Goal: Check status

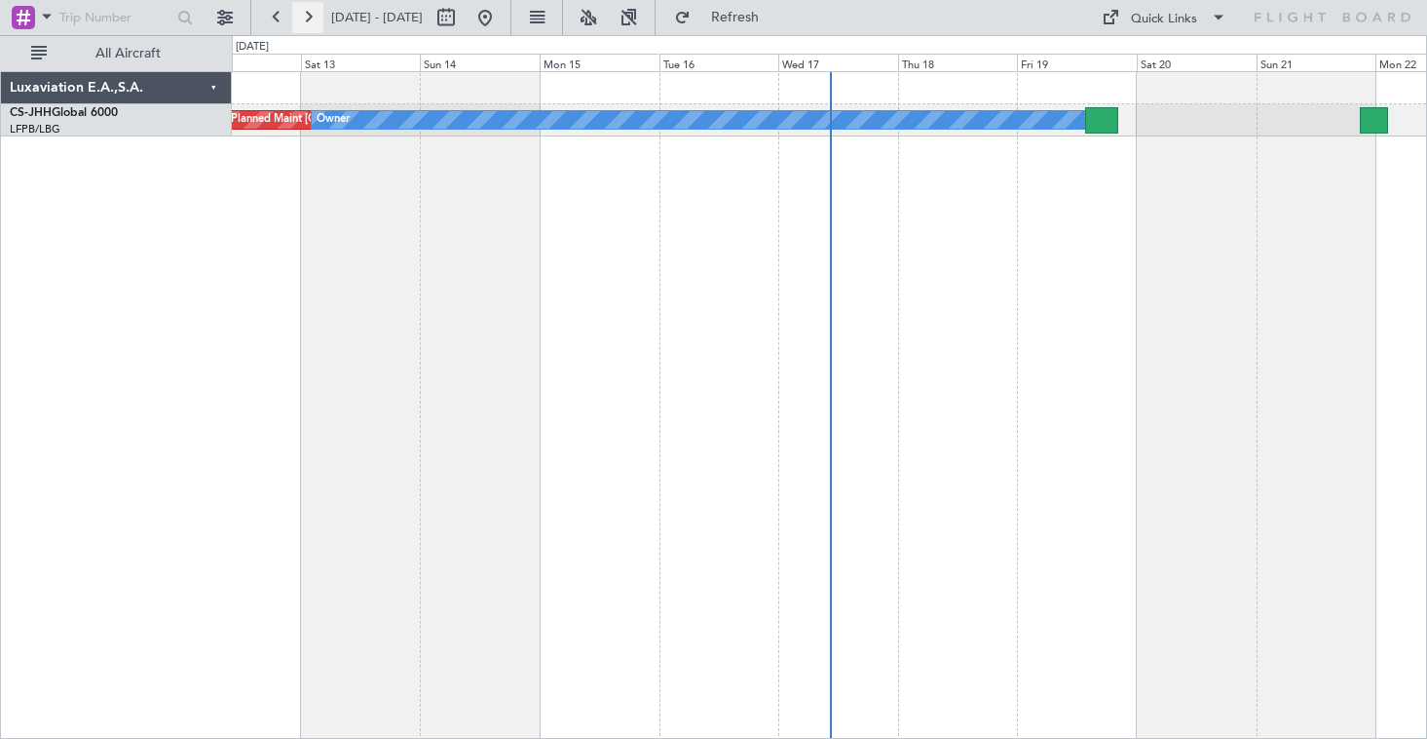
click at [309, 12] on button at bounding box center [307, 17] width 31 height 31
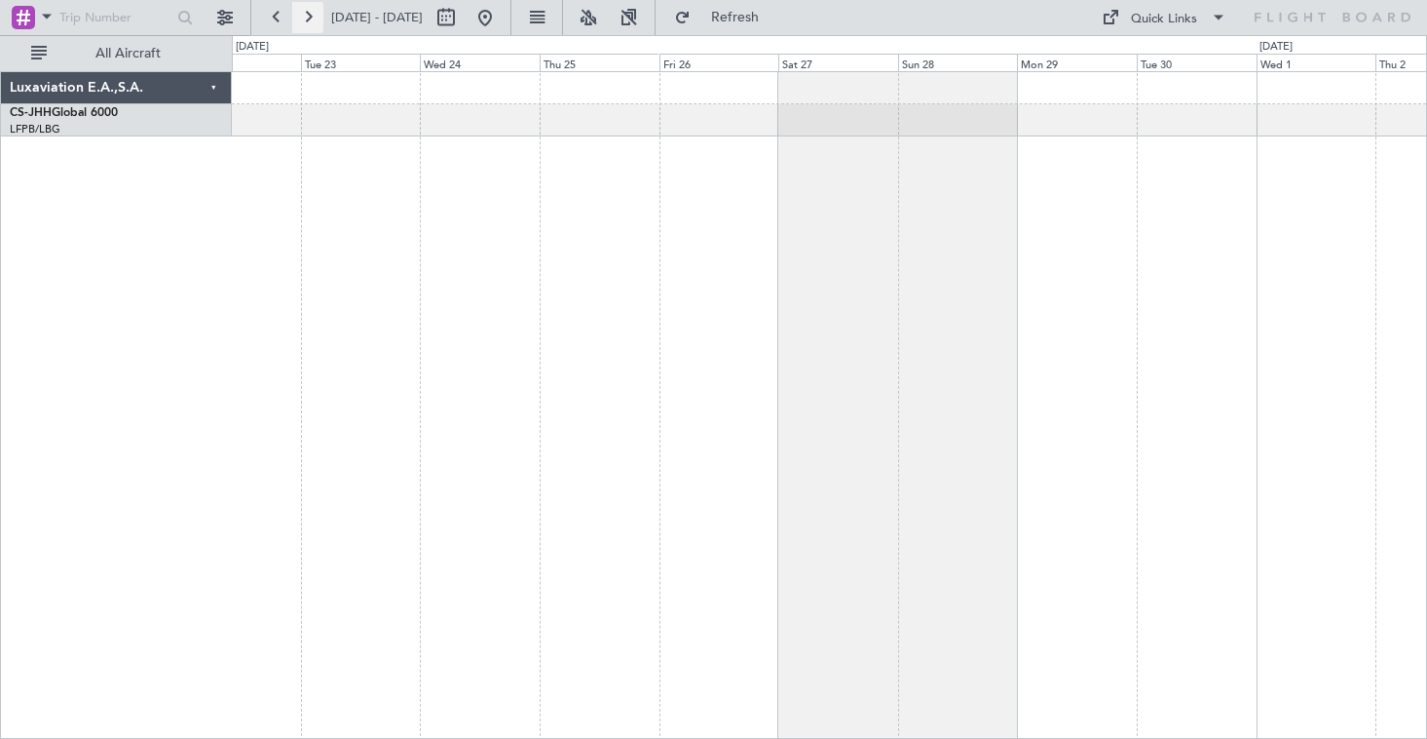
click at [309, 12] on button at bounding box center [307, 17] width 31 height 31
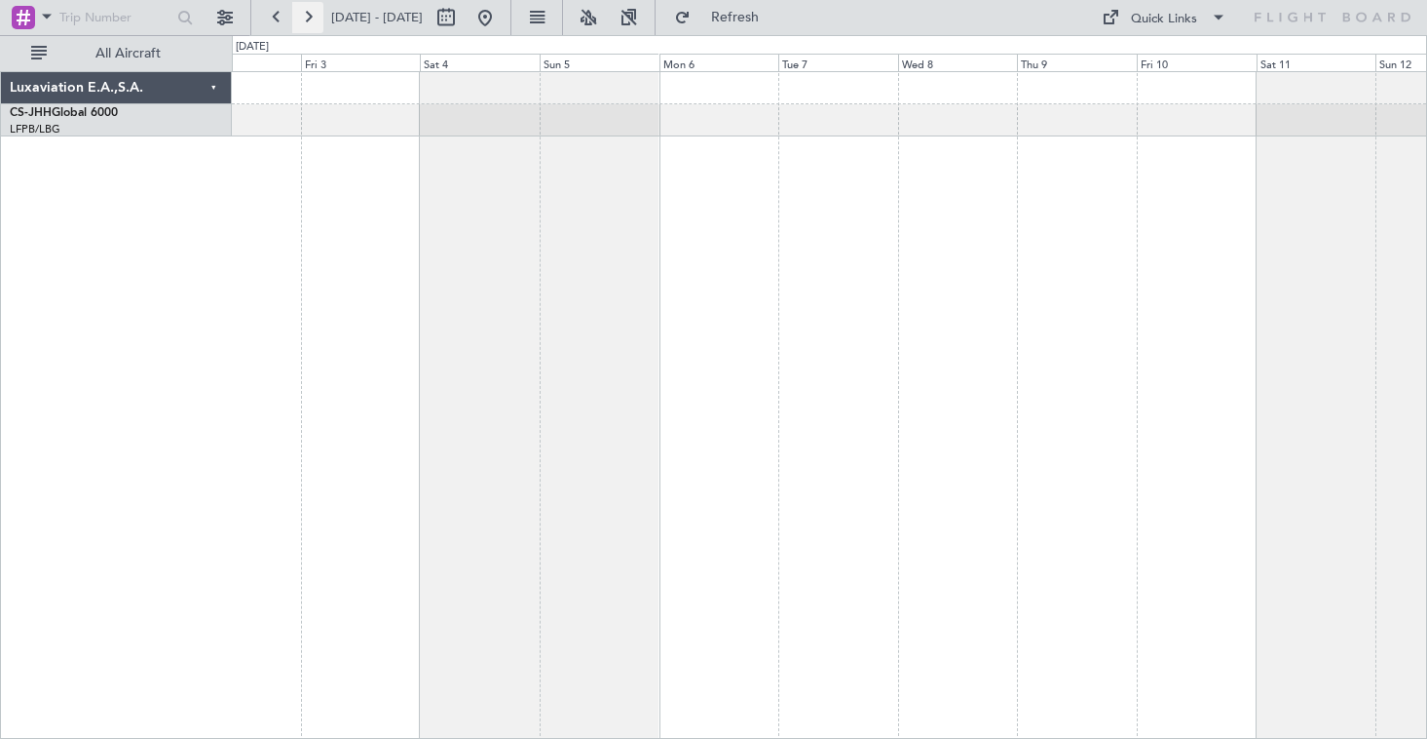
click at [309, 12] on button at bounding box center [307, 17] width 31 height 31
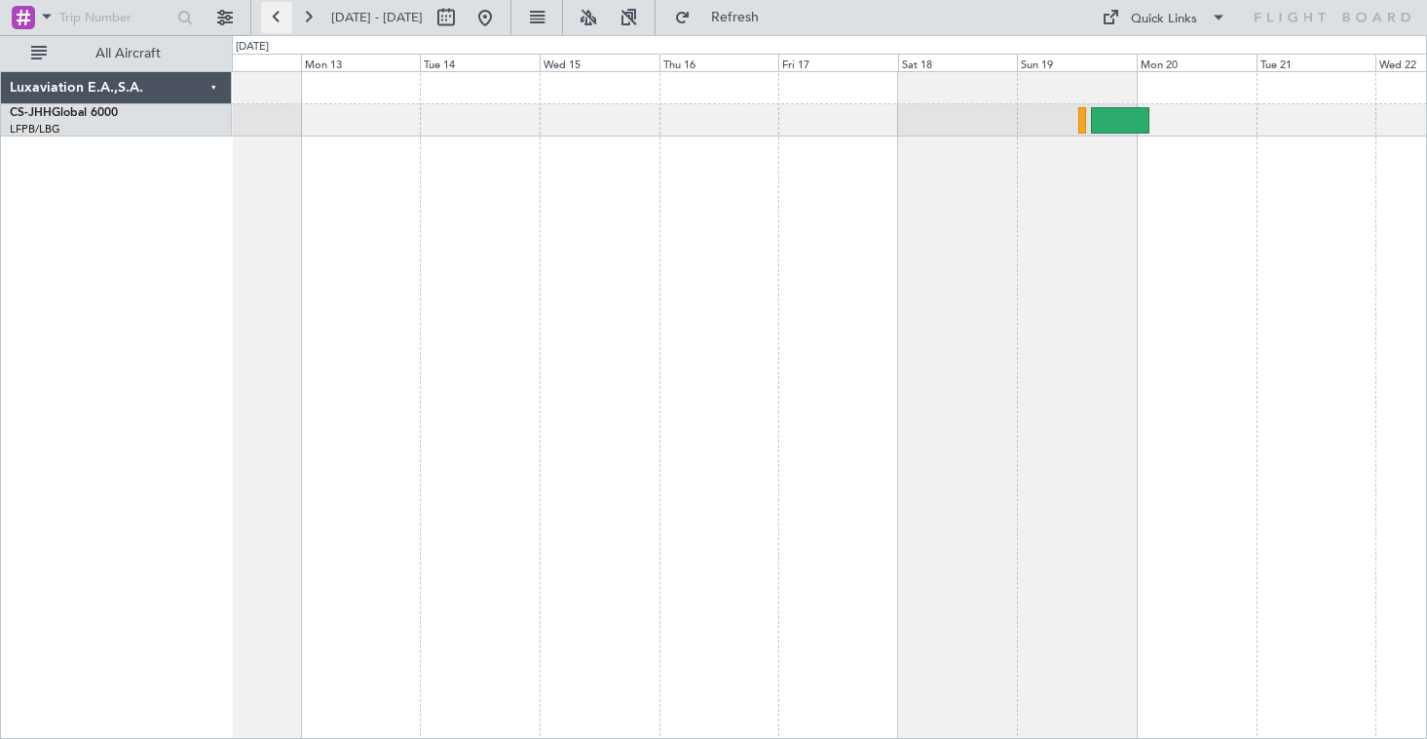
click at [288, 19] on button at bounding box center [276, 17] width 31 height 31
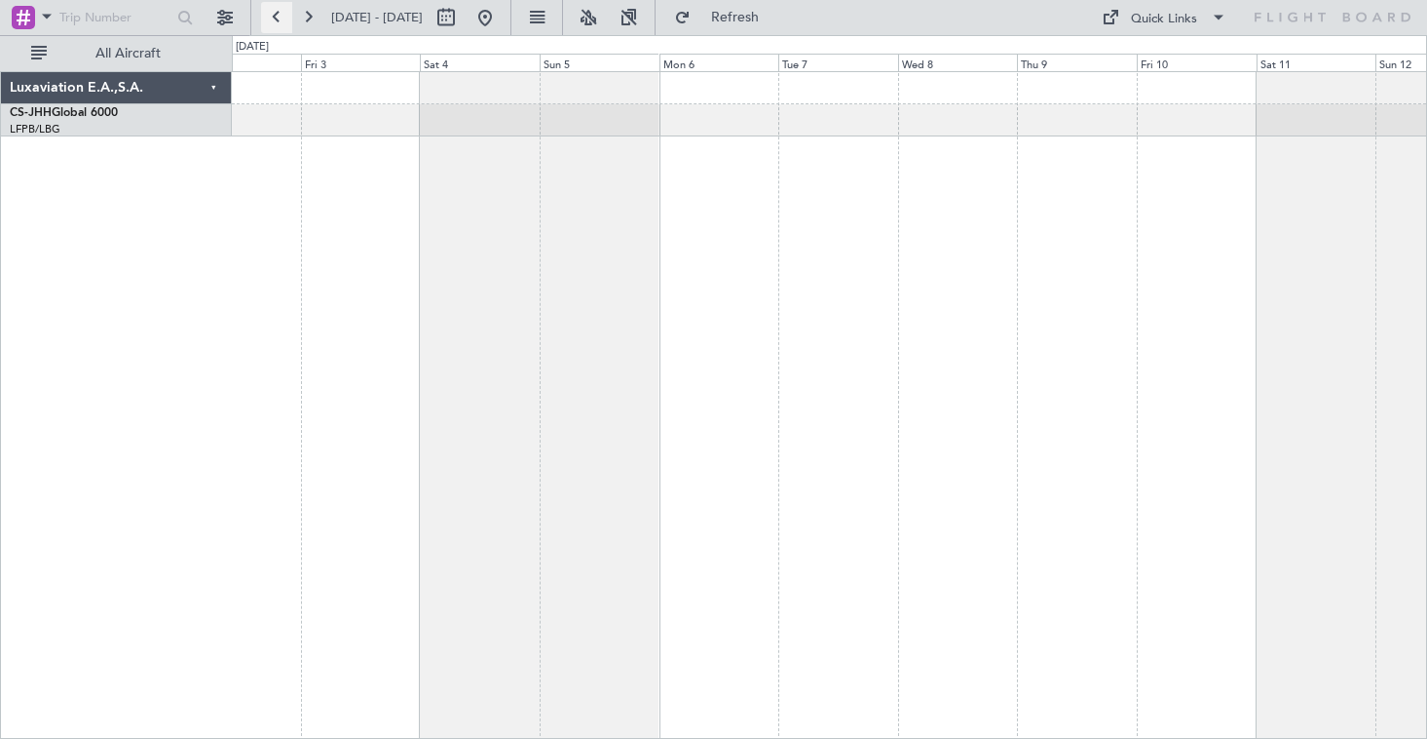
click at [288, 19] on button at bounding box center [276, 17] width 31 height 31
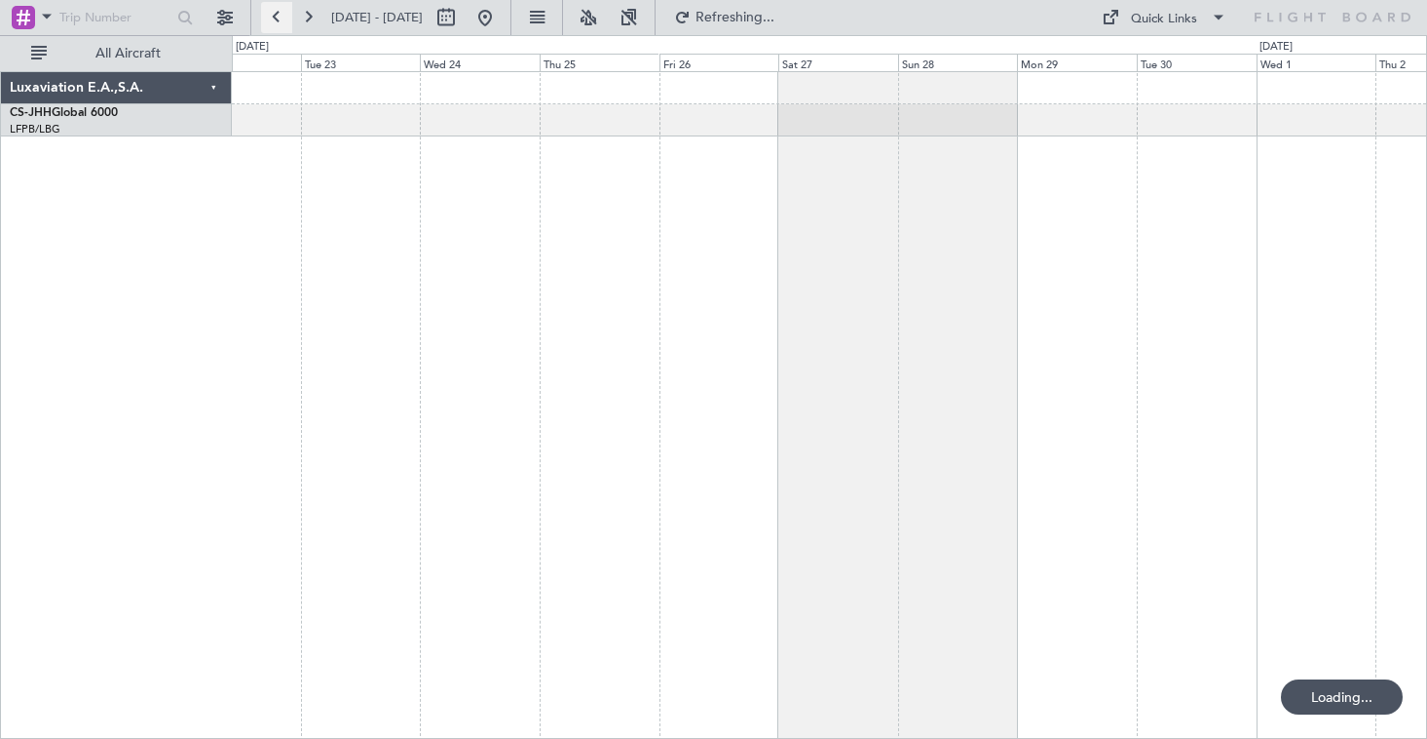
click at [288, 19] on button at bounding box center [276, 17] width 31 height 31
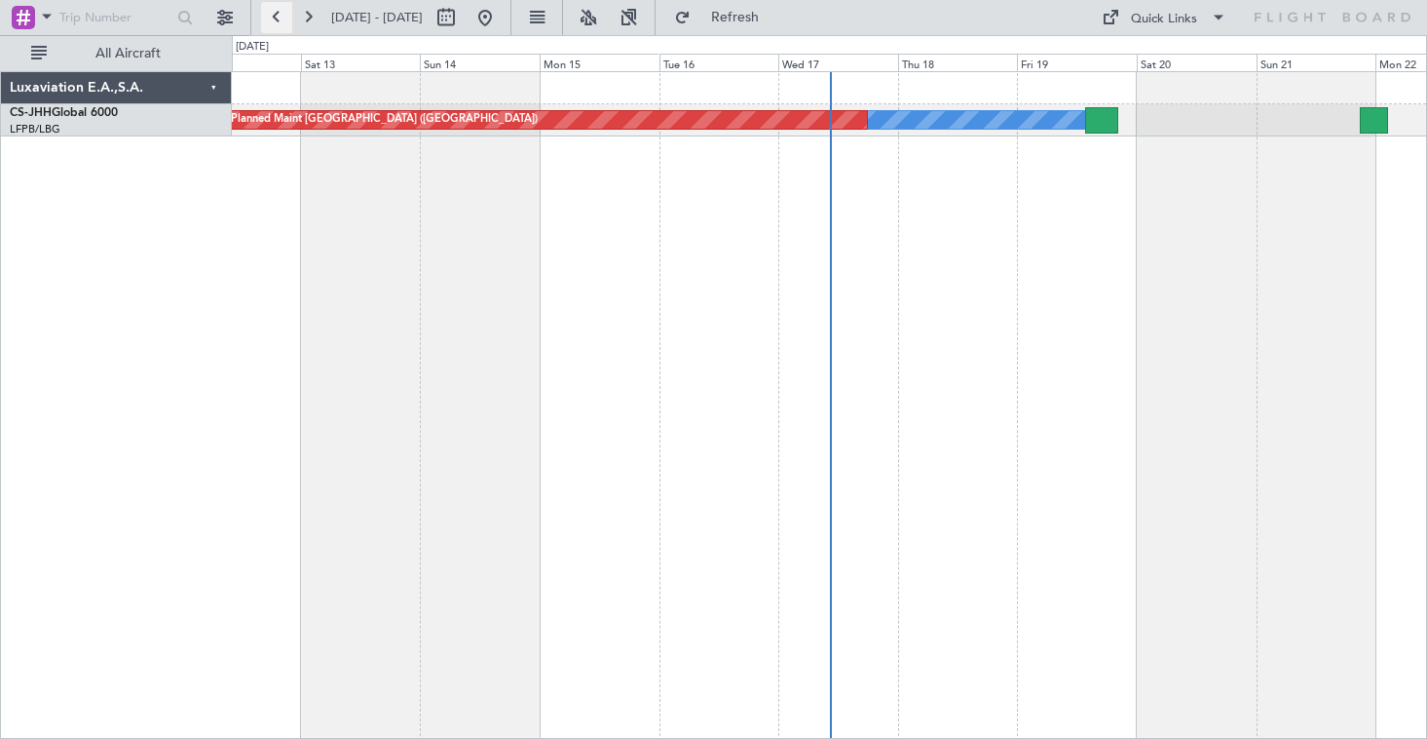
click at [277, 23] on button at bounding box center [276, 17] width 31 height 31
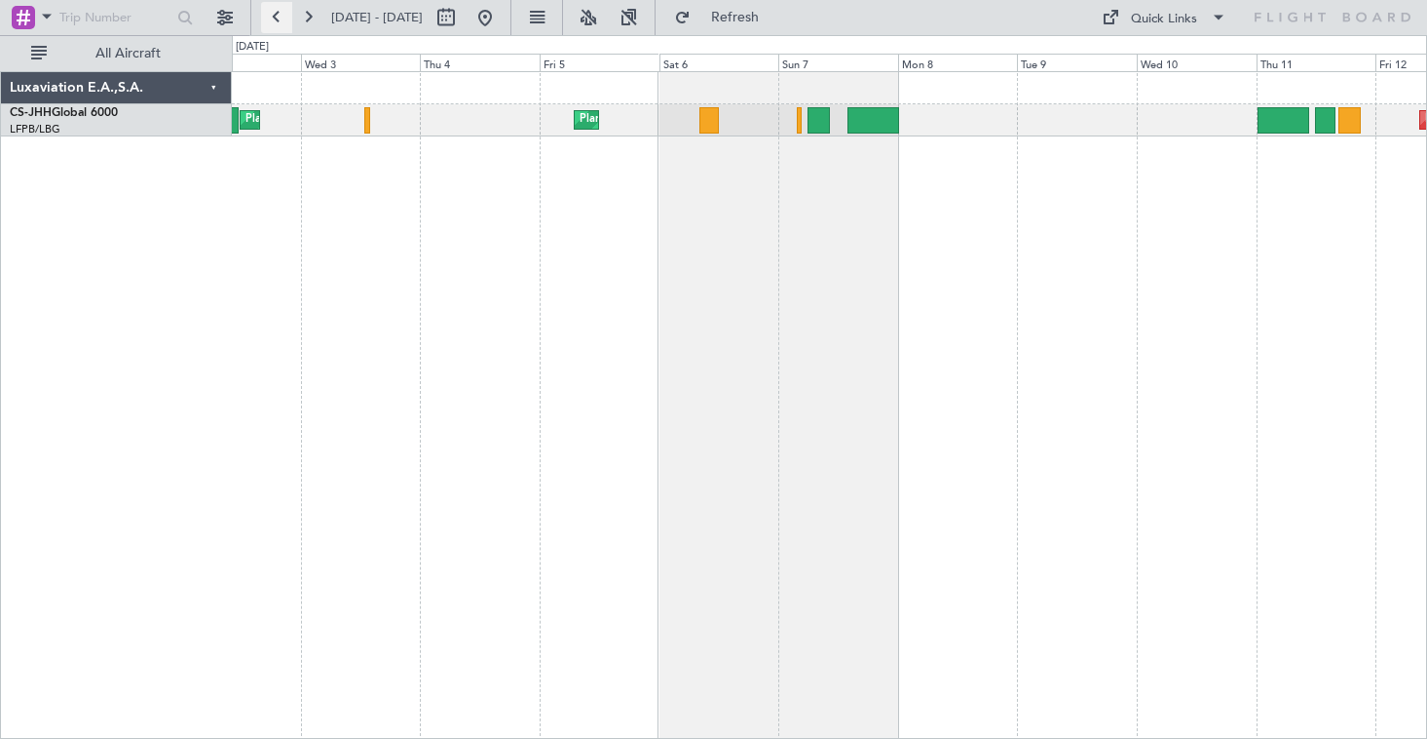
click at [273, 19] on button at bounding box center [276, 17] width 31 height 31
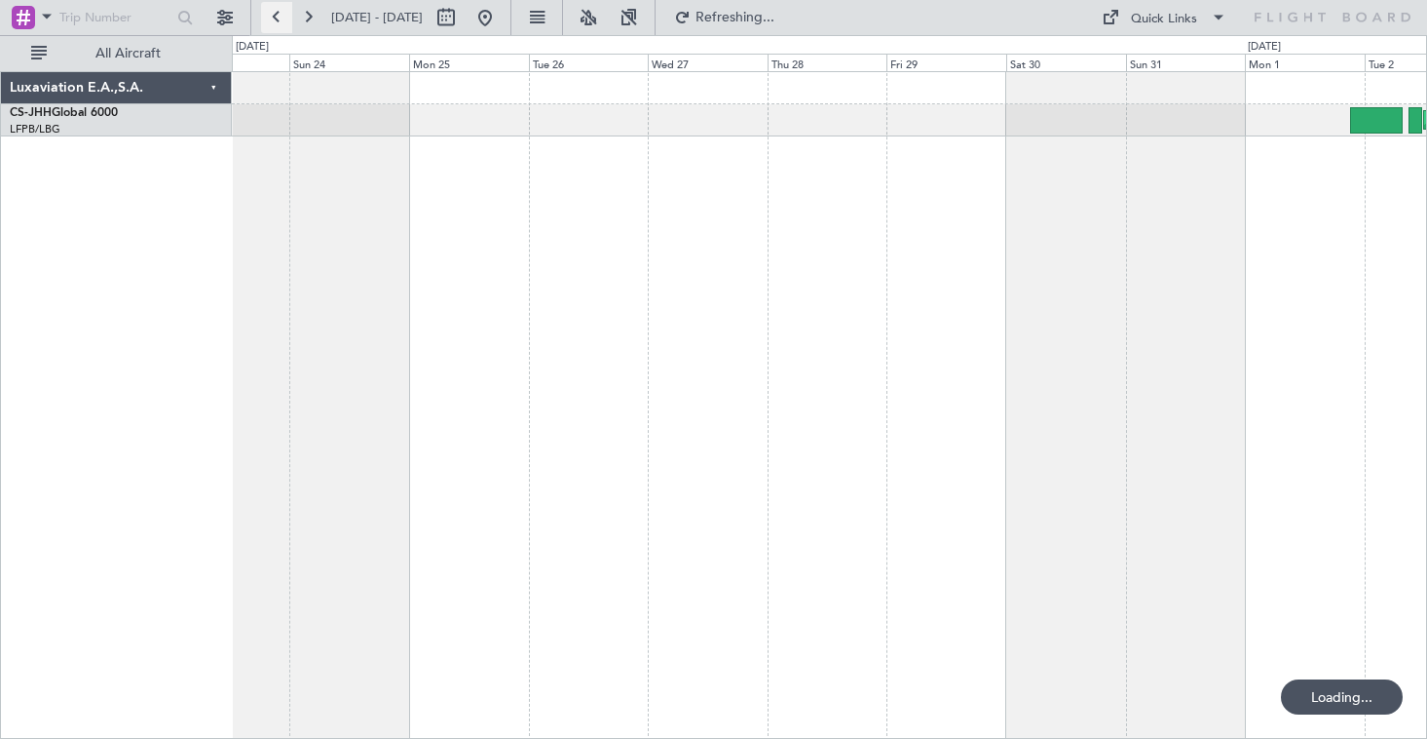
click at [273, 19] on button at bounding box center [276, 17] width 31 height 31
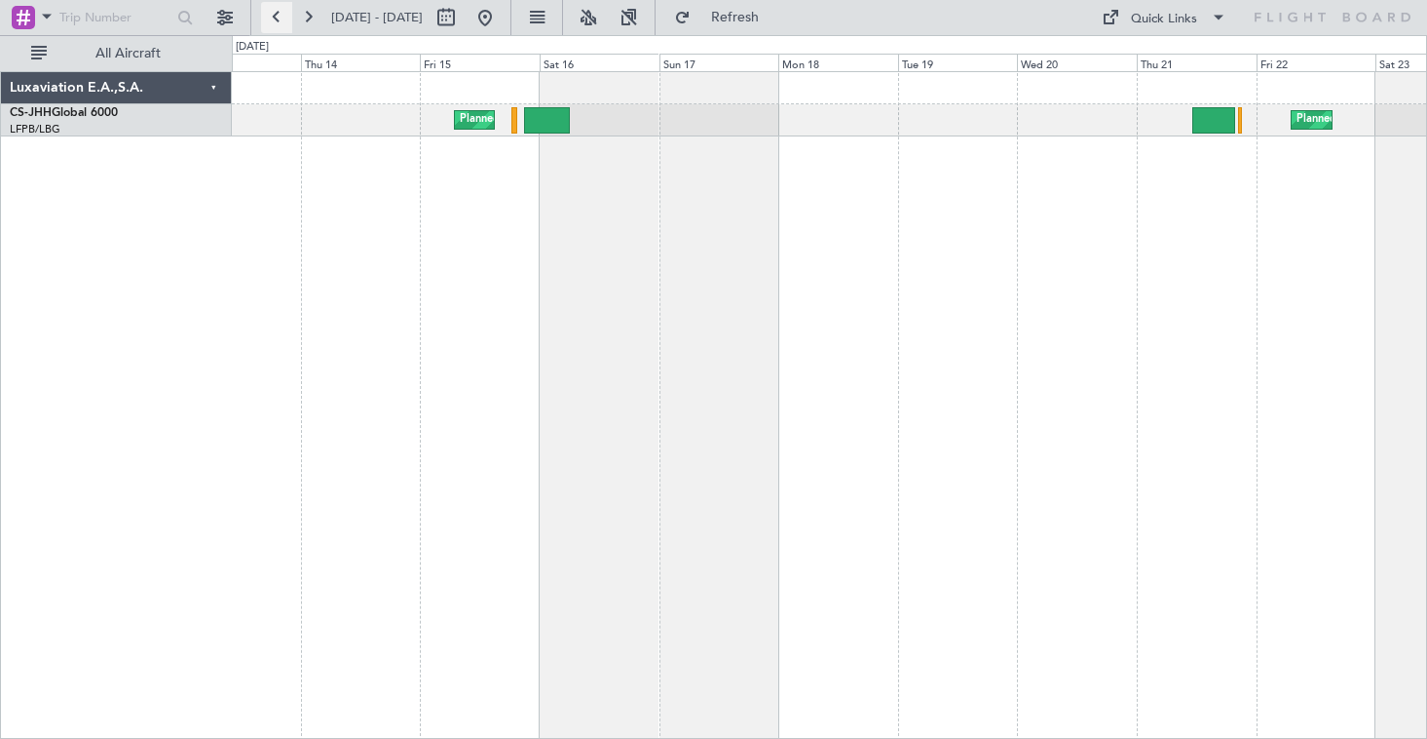
click at [273, 19] on button at bounding box center [276, 17] width 31 height 31
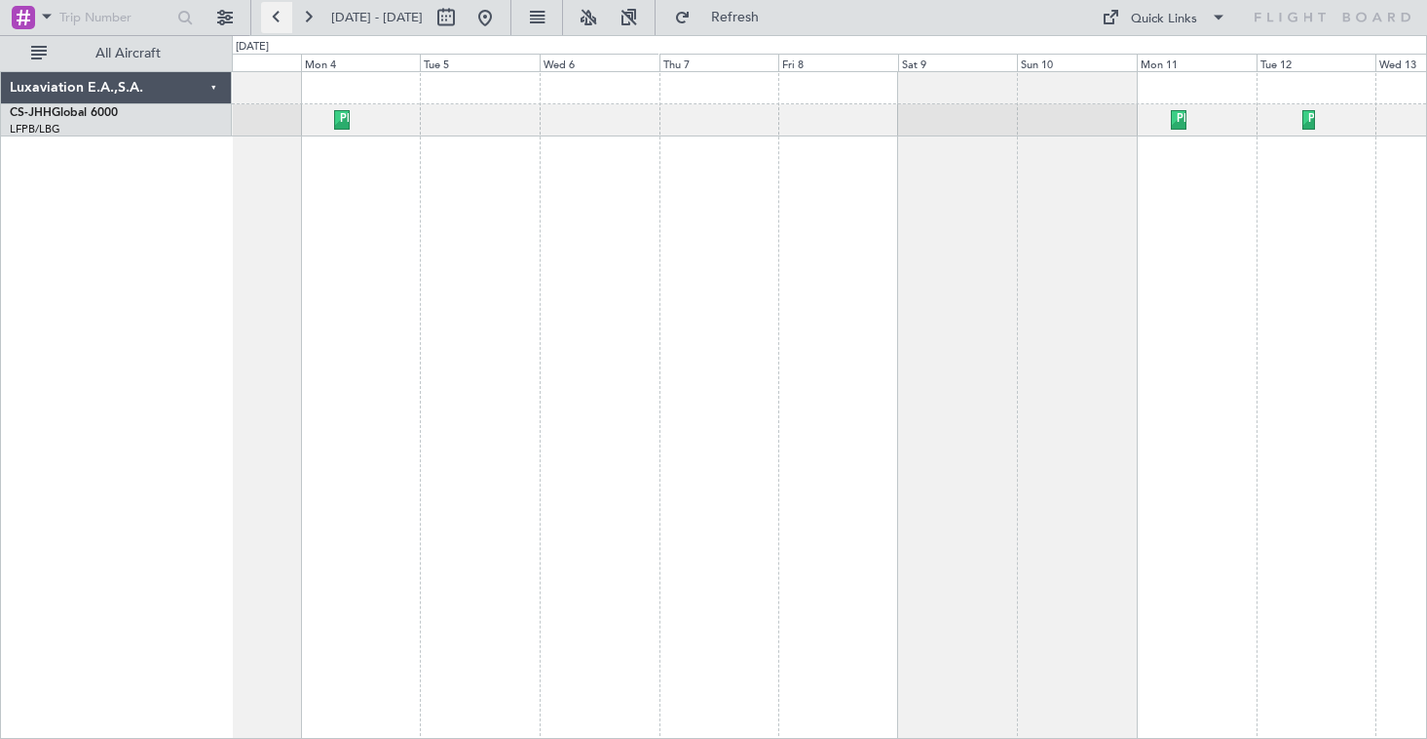
click at [273, 19] on button at bounding box center [276, 17] width 31 height 31
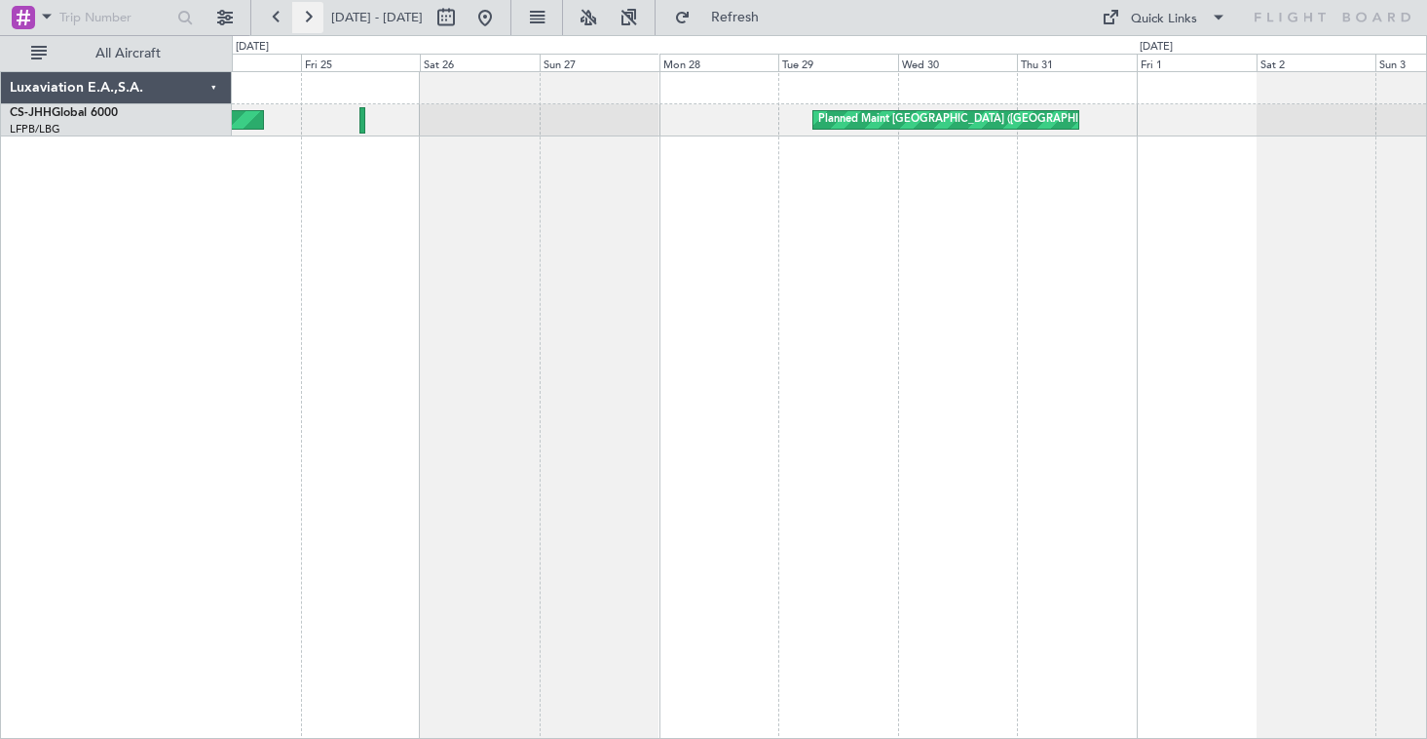
click at [311, 12] on button at bounding box center [307, 17] width 31 height 31
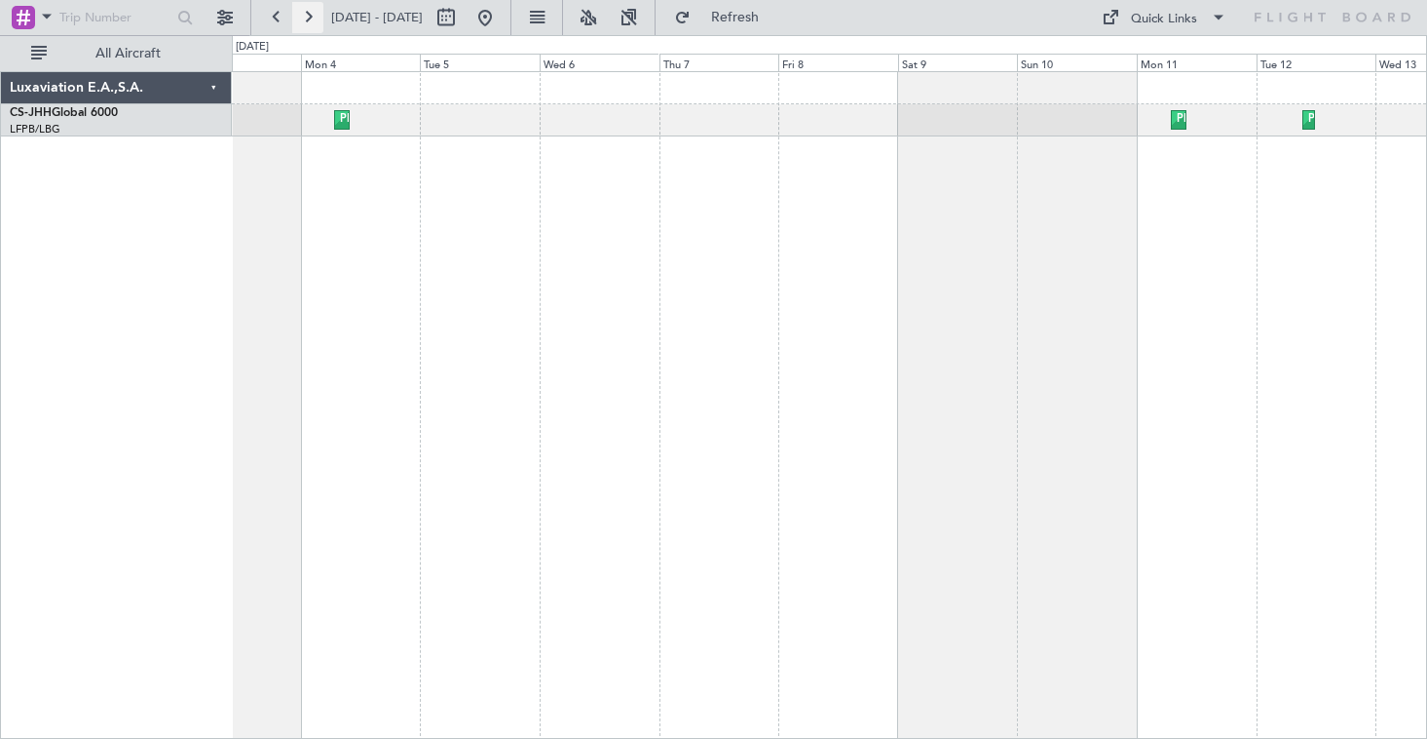
click at [303, 22] on button at bounding box center [307, 17] width 31 height 31
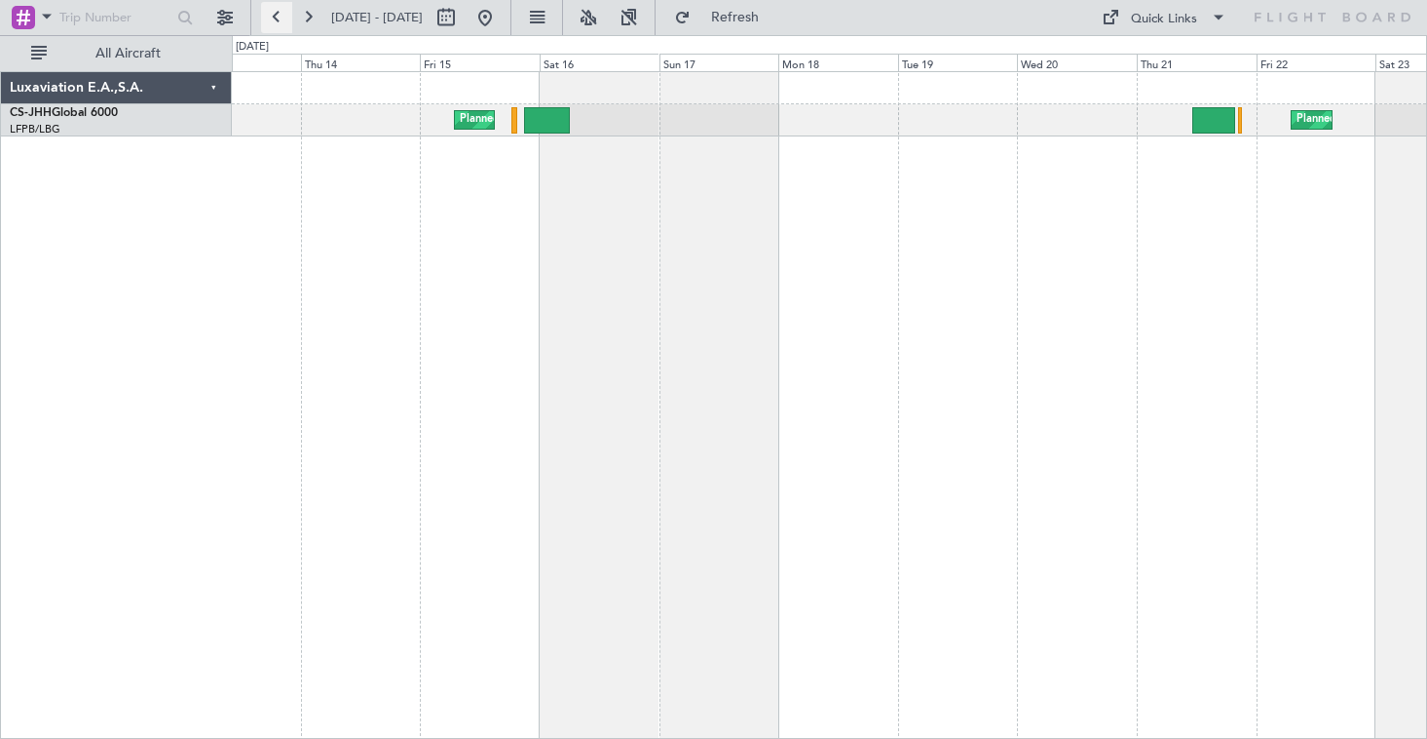
click at [276, 23] on button at bounding box center [276, 17] width 31 height 31
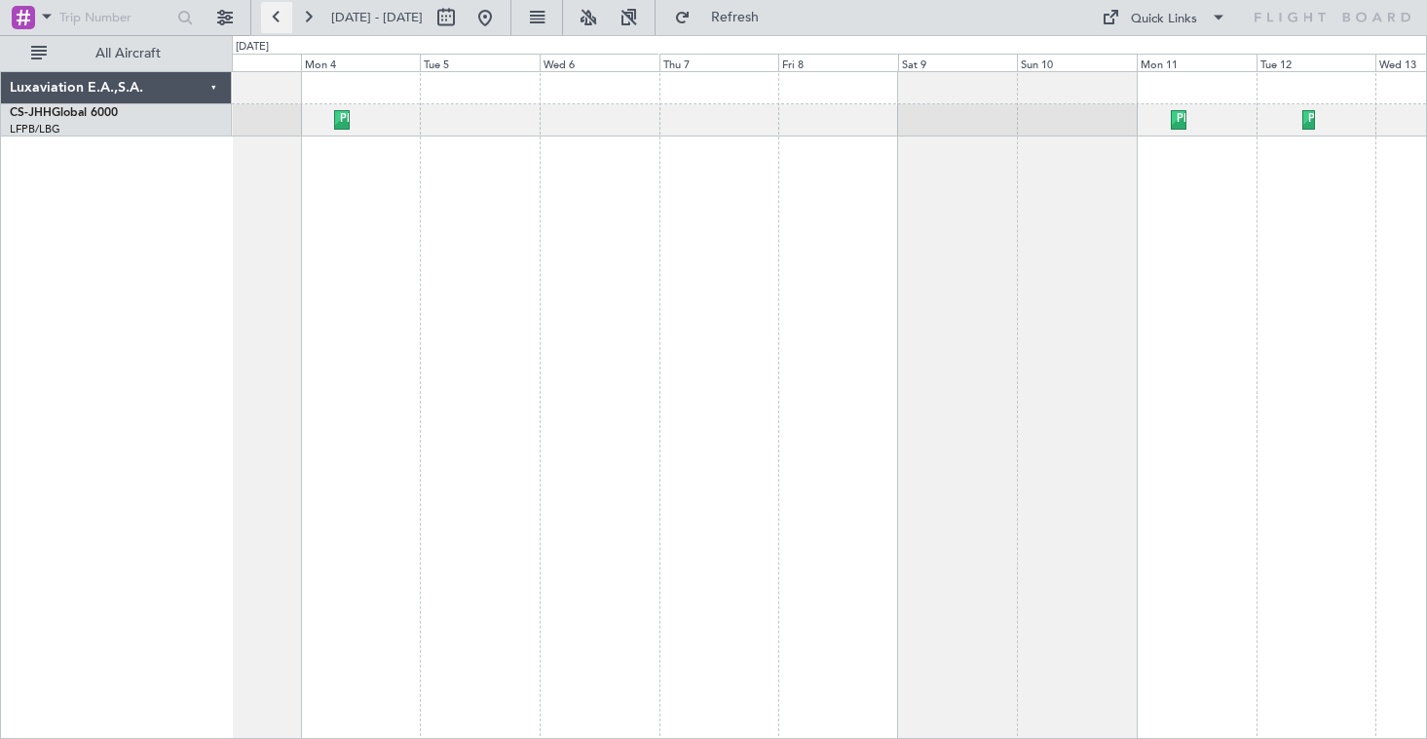
click at [280, 21] on button at bounding box center [276, 17] width 31 height 31
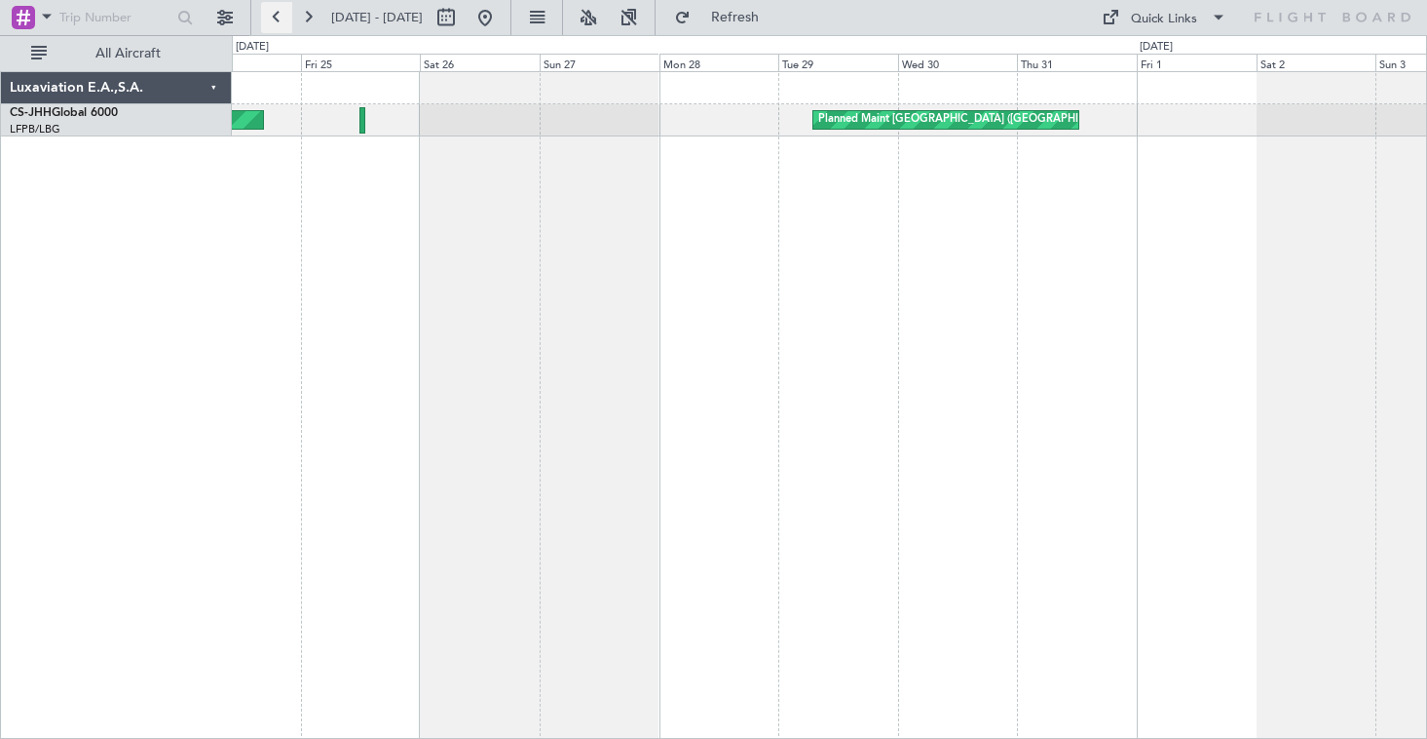
click at [280, 20] on button at bounding box center [276, 17] width 31 height 31
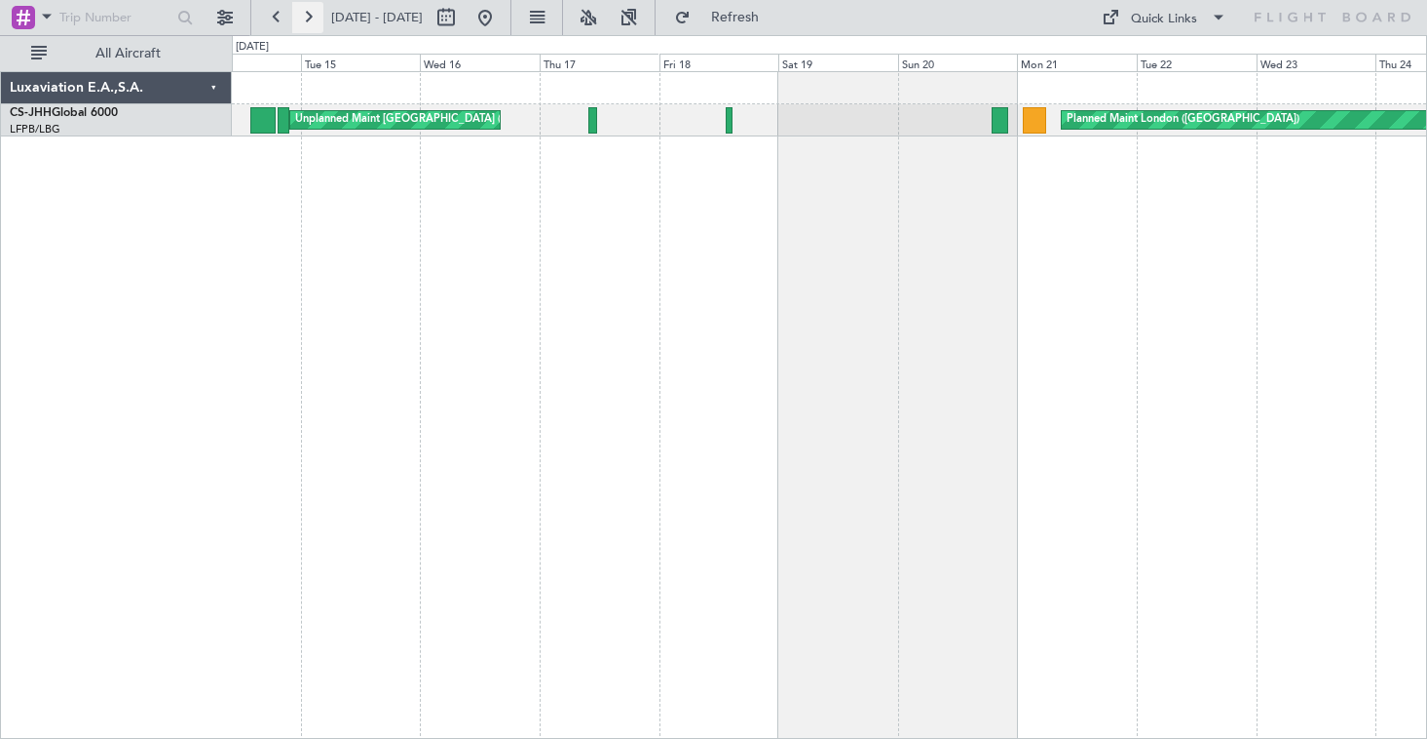
click at [316, 10] on button at bounding box center [307, 17] width 31 height 31
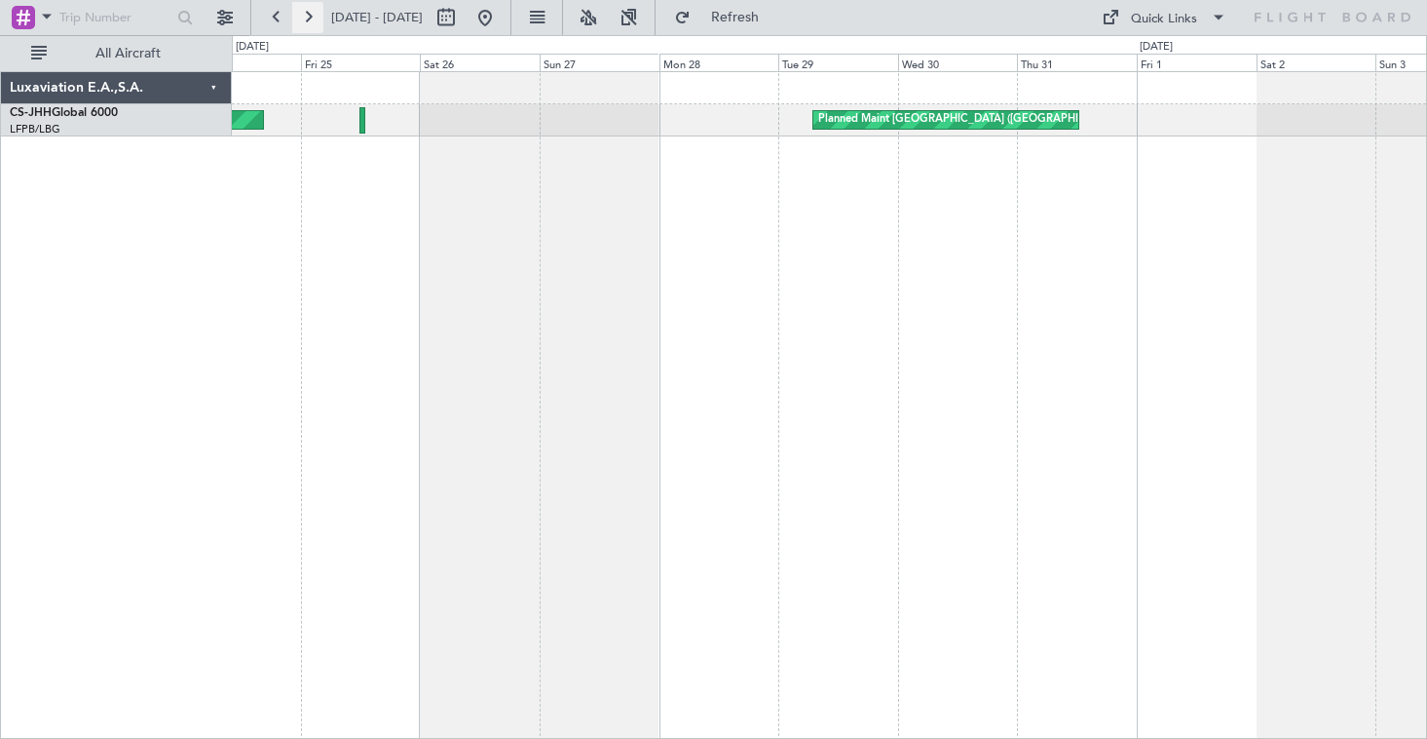
click at [307, 15] on button at bounding box center [307, 17] width 31 height 31
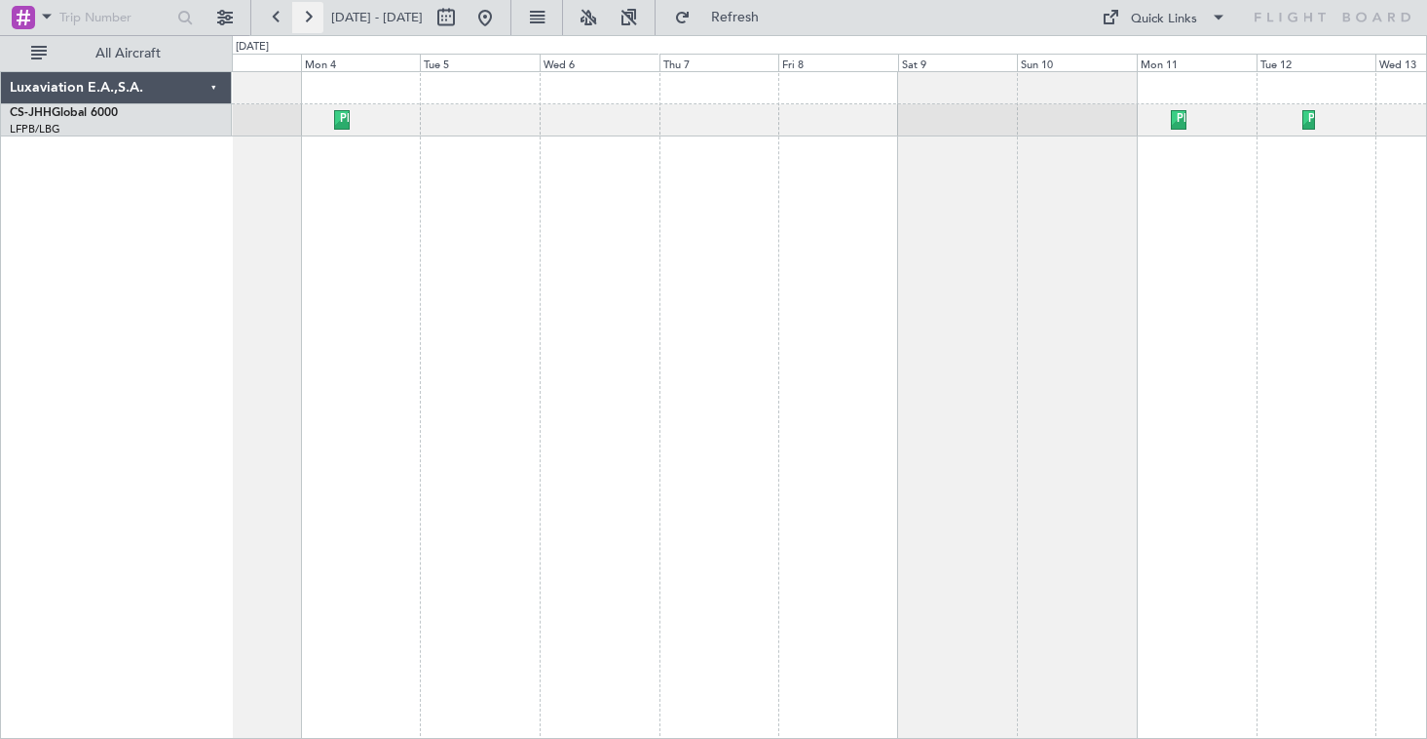
click at [313, 18] on button at bounding box center [307, 17] width 31 height 31
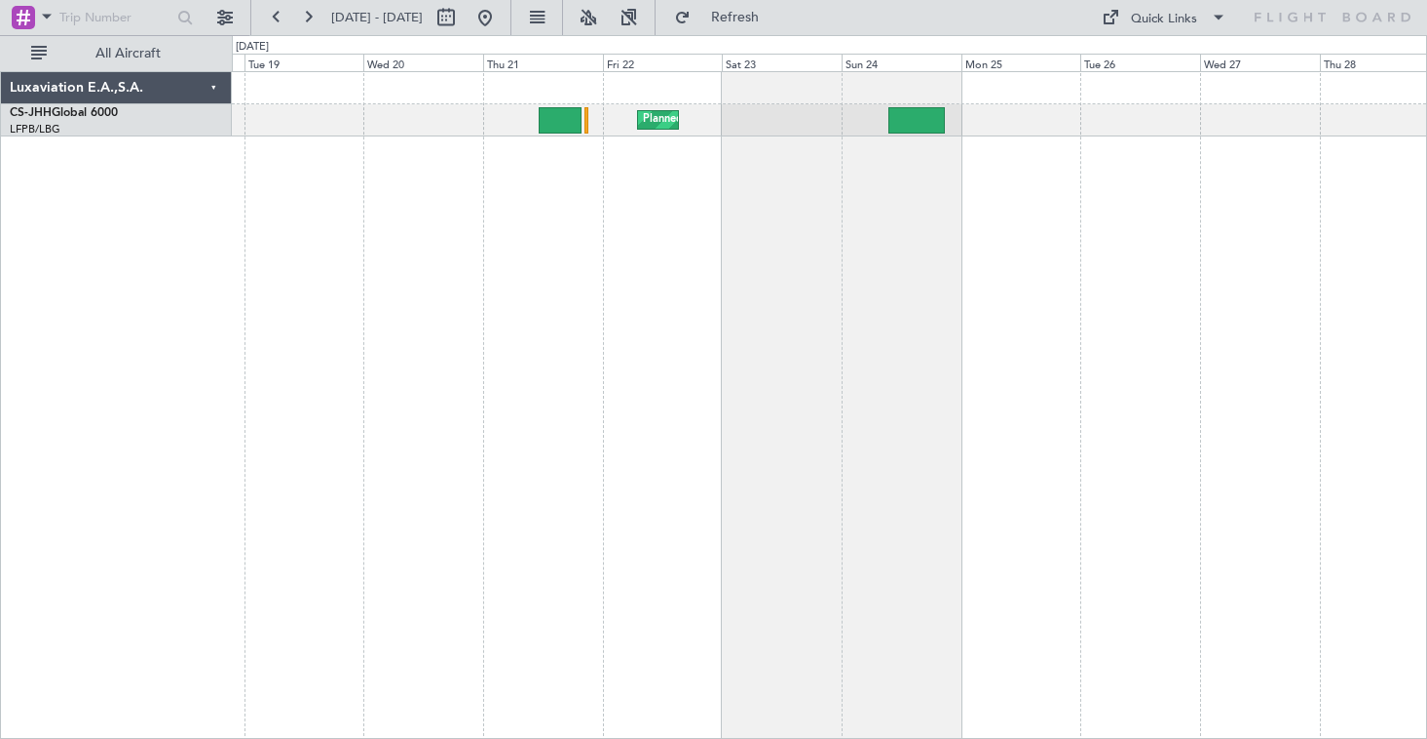
click at [540, 212] on div "Planned Maint [GEOGRAPHIC_DATA] ([GEOGRAPHIC_DATA])" at bounding box center [829, 404] width 1195 height 667
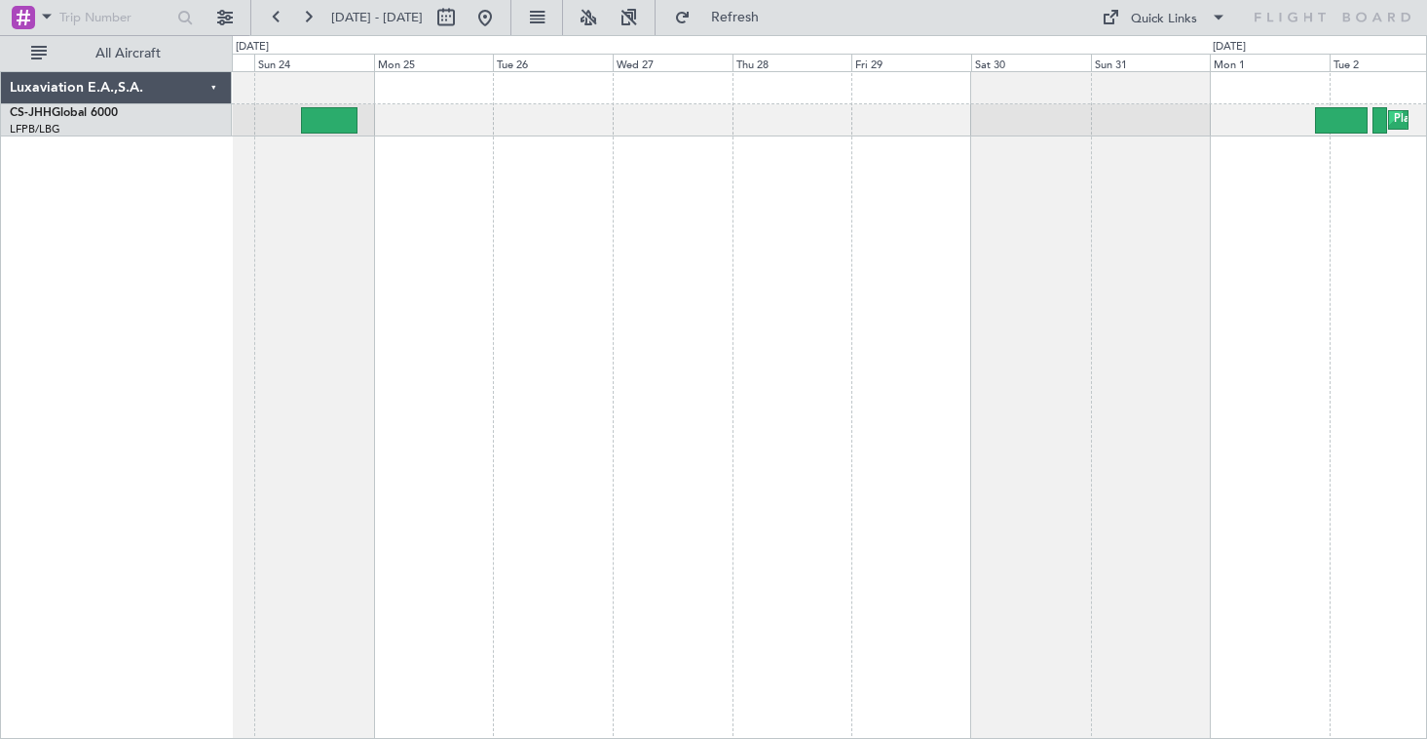
click at [159, 257] on div "Planned Maint [GEOGRAPHIC_DATA] ([GEOGRAPHIC_DATA]) Planned Maint [GEOGRAPHIC_D…" at bounding box center [713, 386] width 1427 height 703
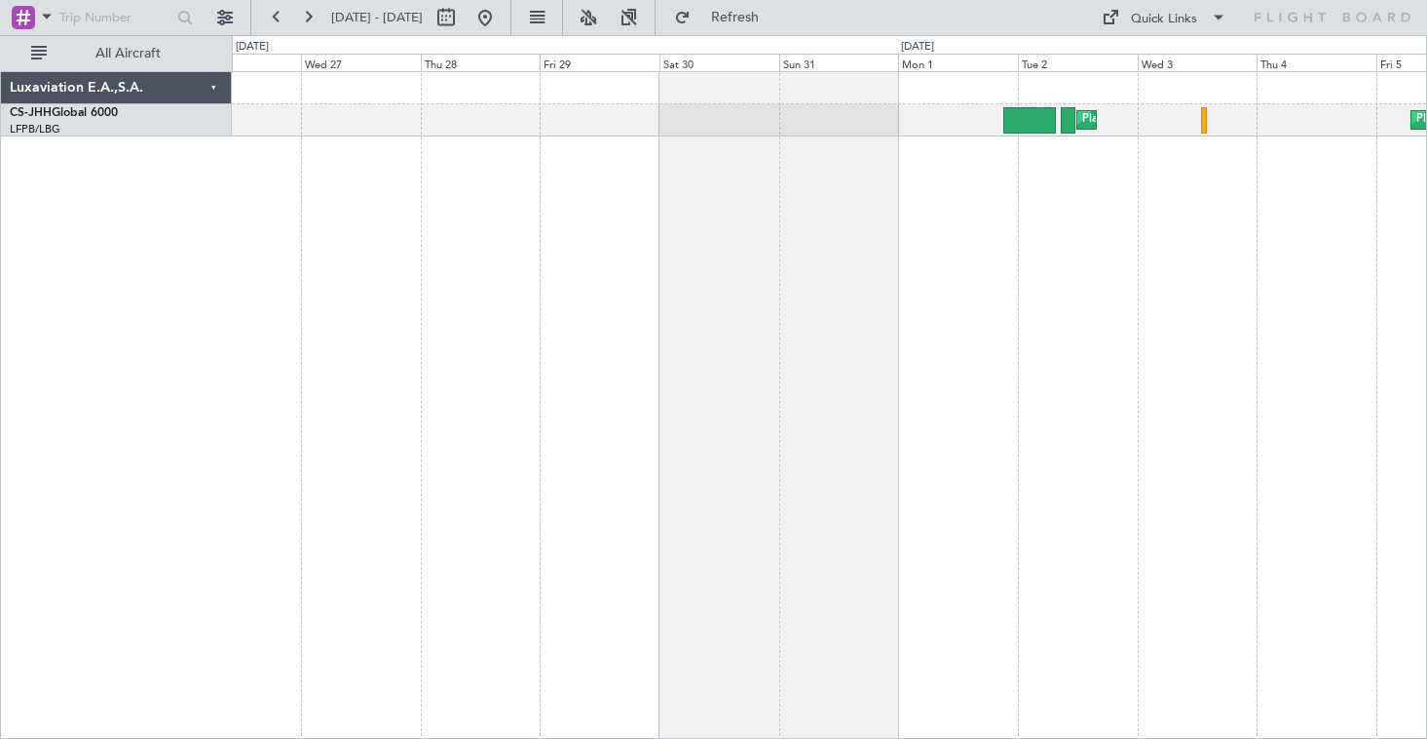
click at [1064, 182] on div "Planned Maint [GEOGRAPHIC_DATA] ([GEOGRAPHIC_DATA]) Planned Maint [GEOGRAPHIC_D…" at bounding box center [829, 404] width 1195 height 667
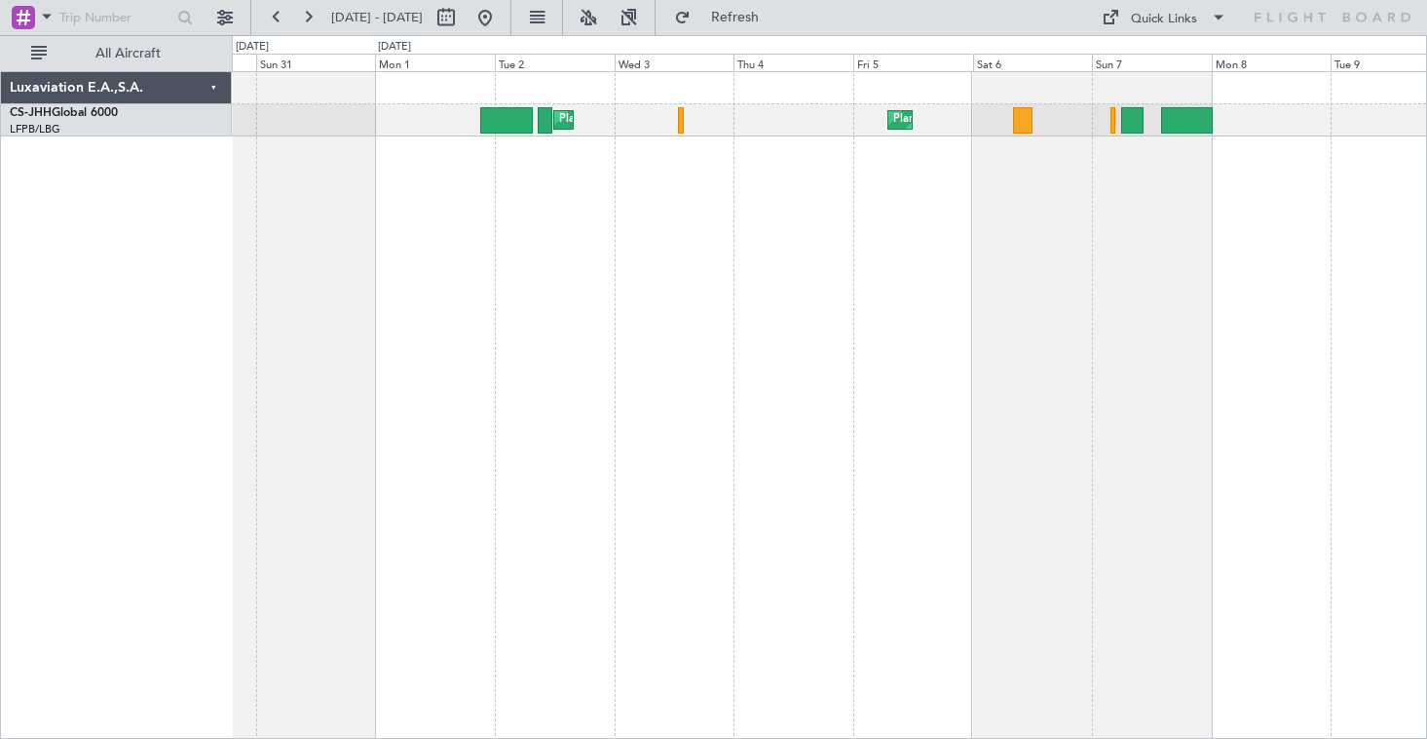
click at [768, 194] on div "Planned Maint [GEOGRAPHIC_DATA] ([GEOGRAPHIC_DATA]) Planned Maint [GEOGRAPHIC_D…" at bounding box center [829, 404] width 1195 height 667
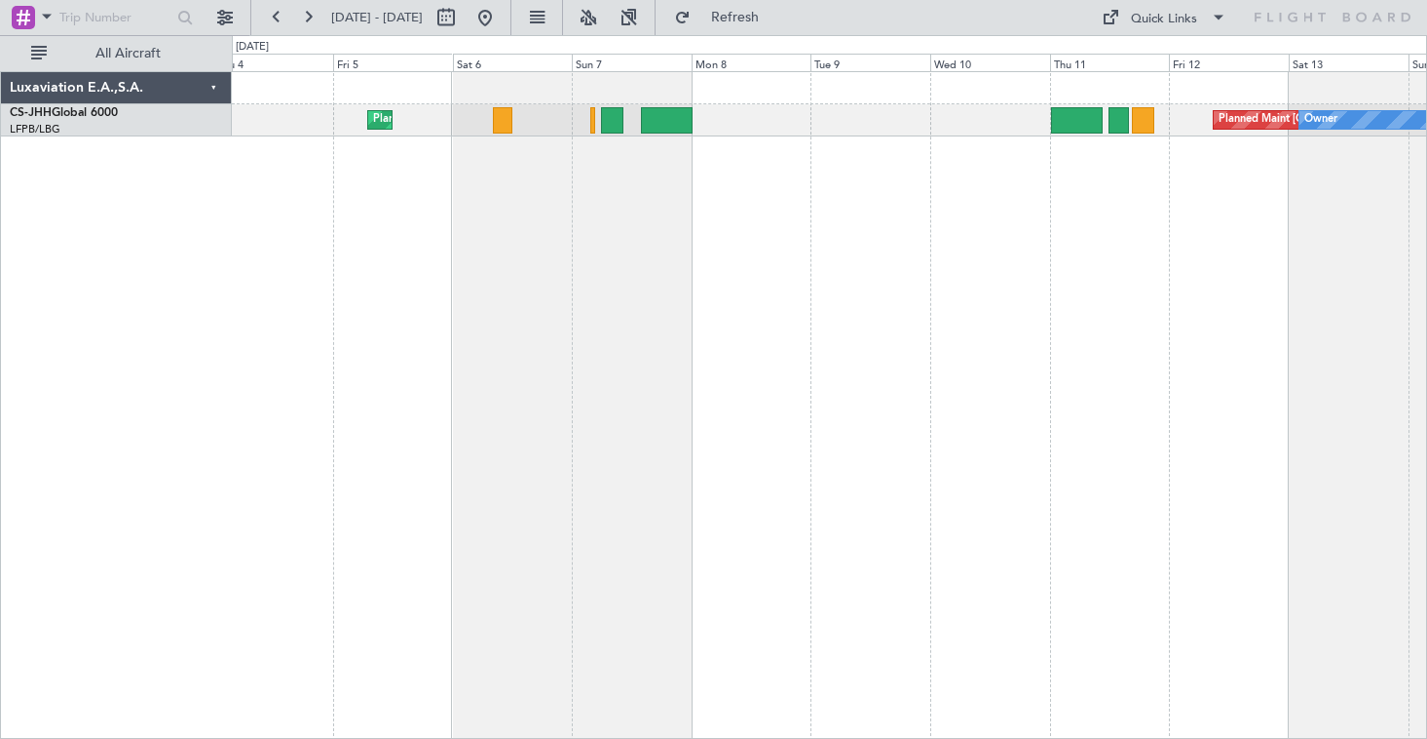
click at [805, 218] on div "Planned Maint [GEOGRAPHIC_DATA] ([GEOGRAPHIC_DATA]) Planned Maint [GEOGRAPHIC_D…" at bounding box center [829, 404] width 1195 height 667
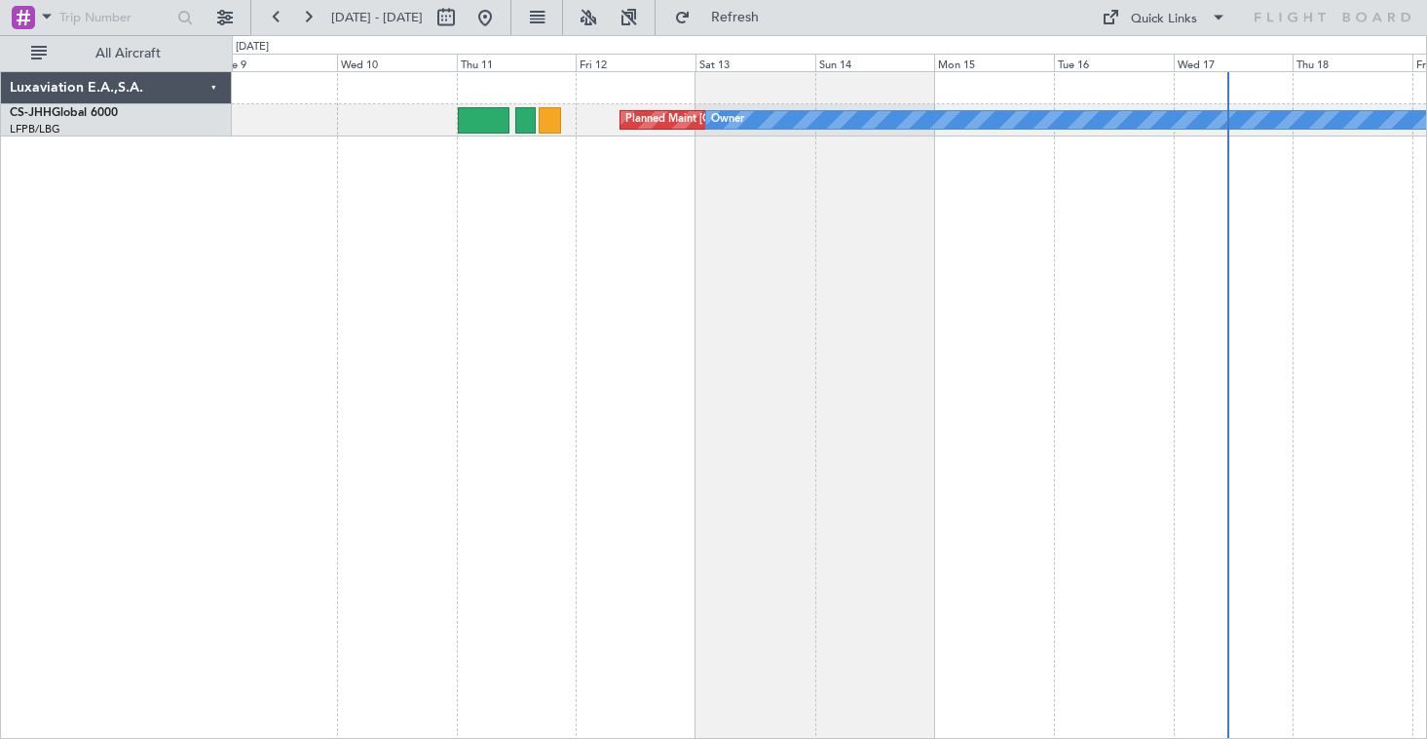
click at [666, 211] on div "Planned Maint [GEOGRAPHIC_DATA] ([GEOGRAPHIC_DATA]) Owner" at bounding box center [829, 404] width 1195 height 667
click at [276, 18] on button at bounding box center [276, 17] width 31 height 31
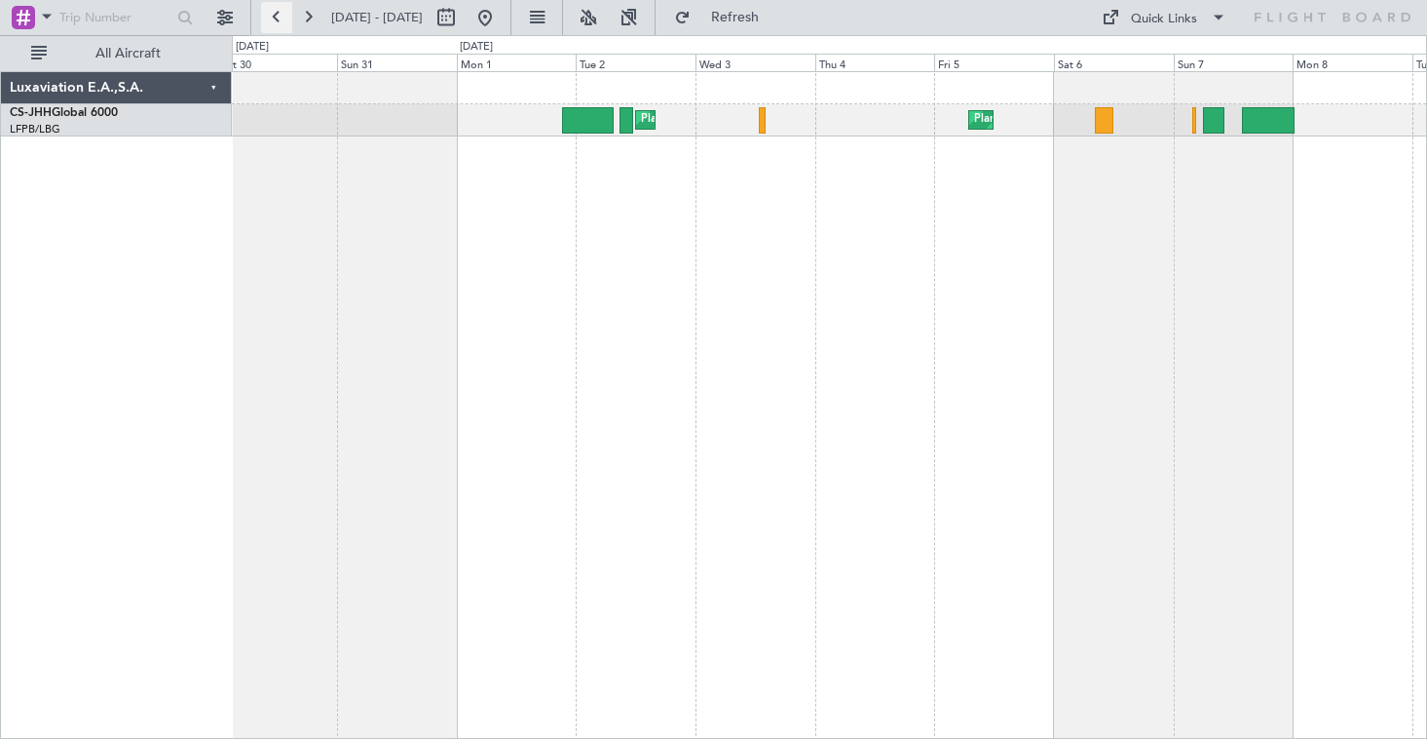
click at [276, 18] on button at bounding box center [276, 17] width 31 height 31
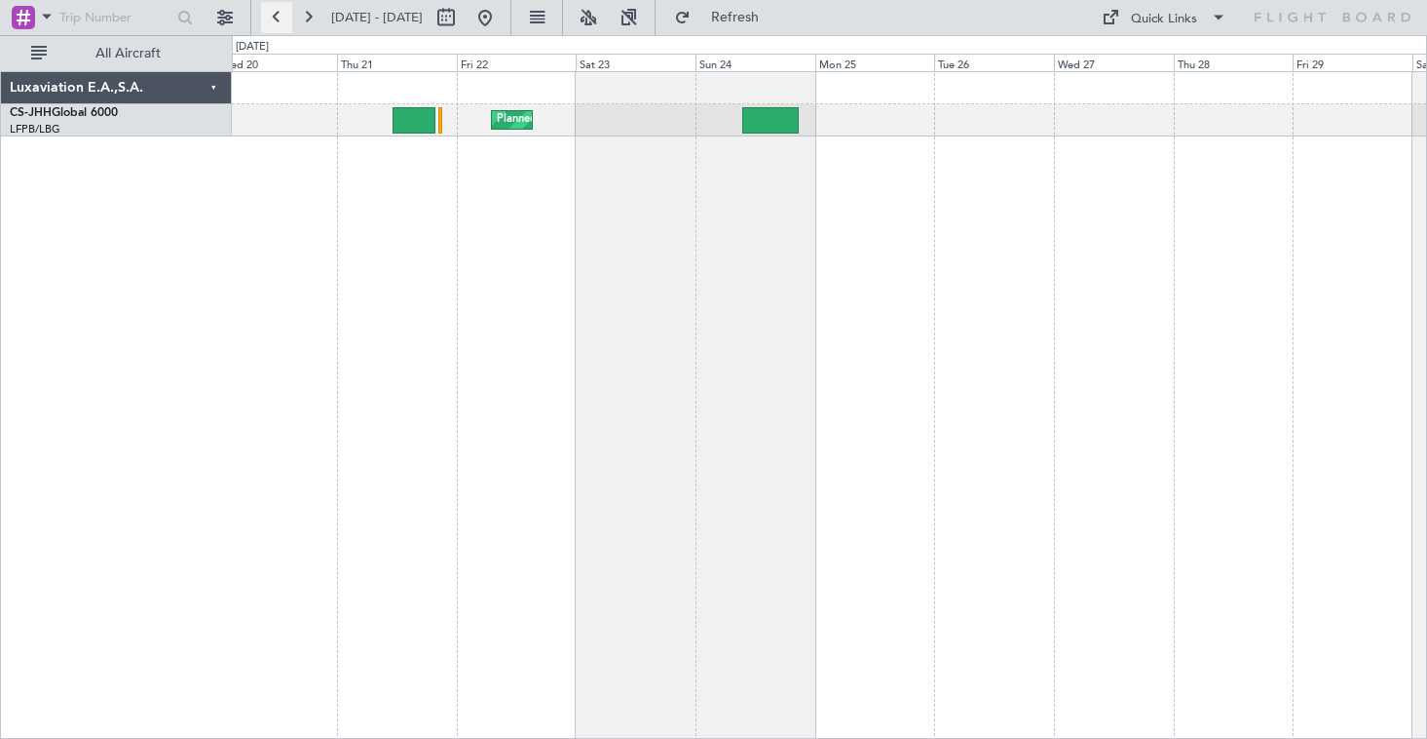
click at [276, 18] on button at bounding box center [276, 17] width 31 height 31
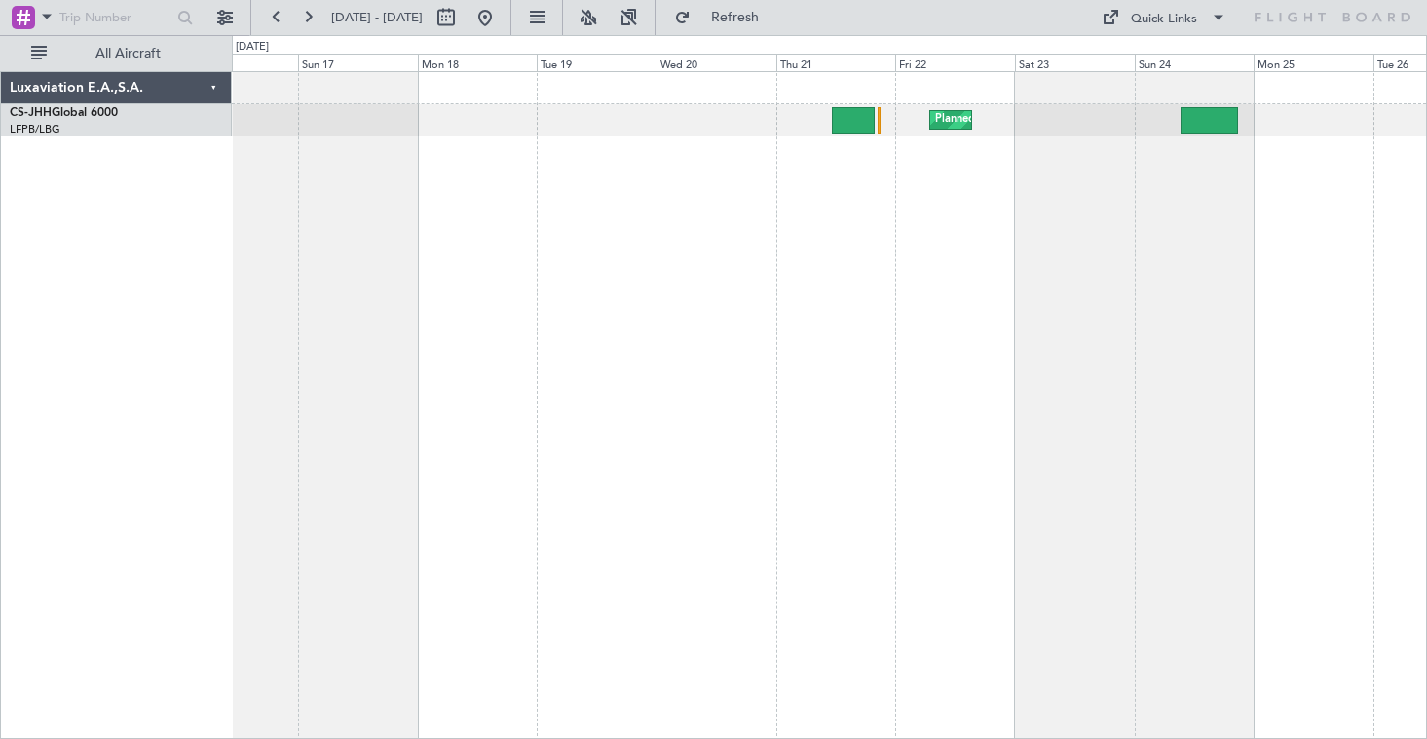
click at [239, 222] on div "Planned Maint [GEOGRAPHIC_DATA] ([GEOGRAPHIC_DATA]) Planned Maint [GEOGRAPHIC_D…" at bounding box center [829, 404] width 1195 height 667
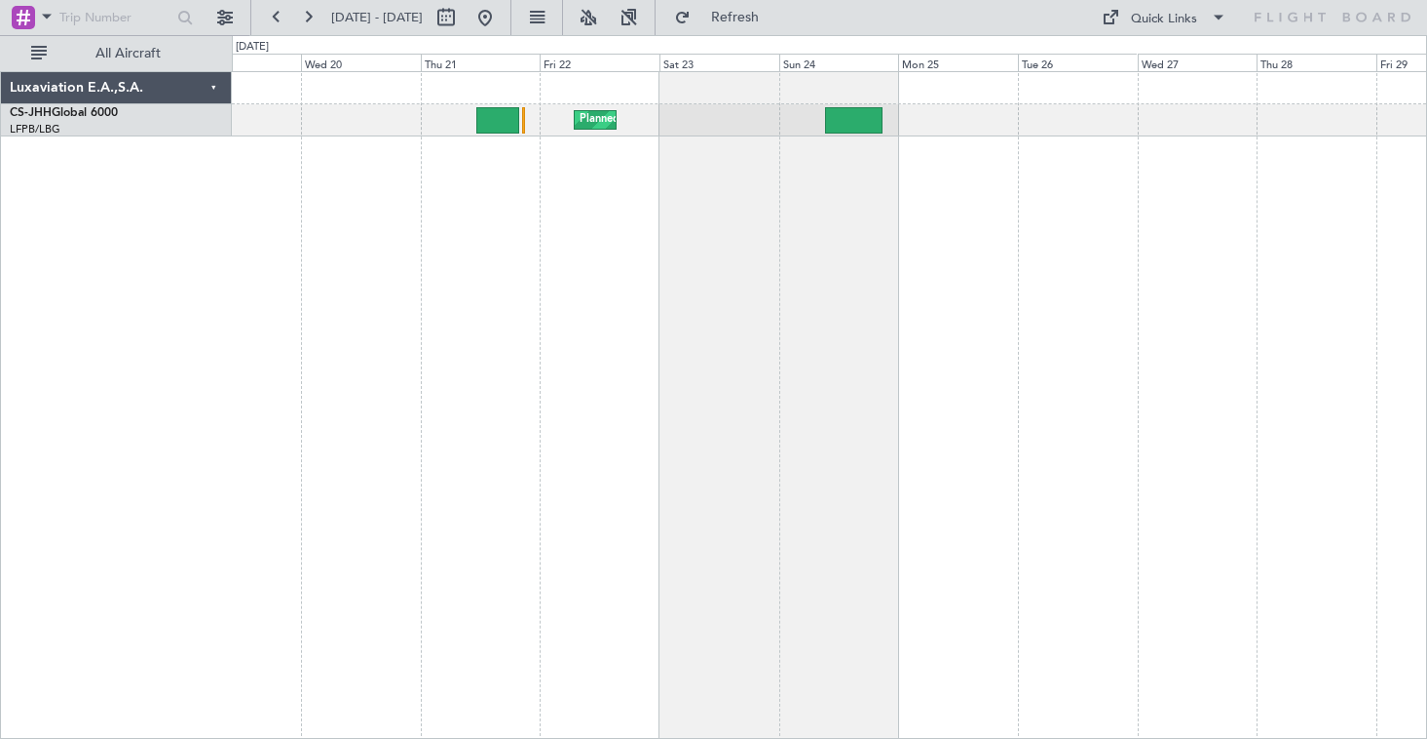
click at [373, 192] on div "Planned Maint [GEOGRAPHIC_DATA] ([GEOGRAPHIC_DATA])" at bounding box center [829, 404] width 1195 height 667
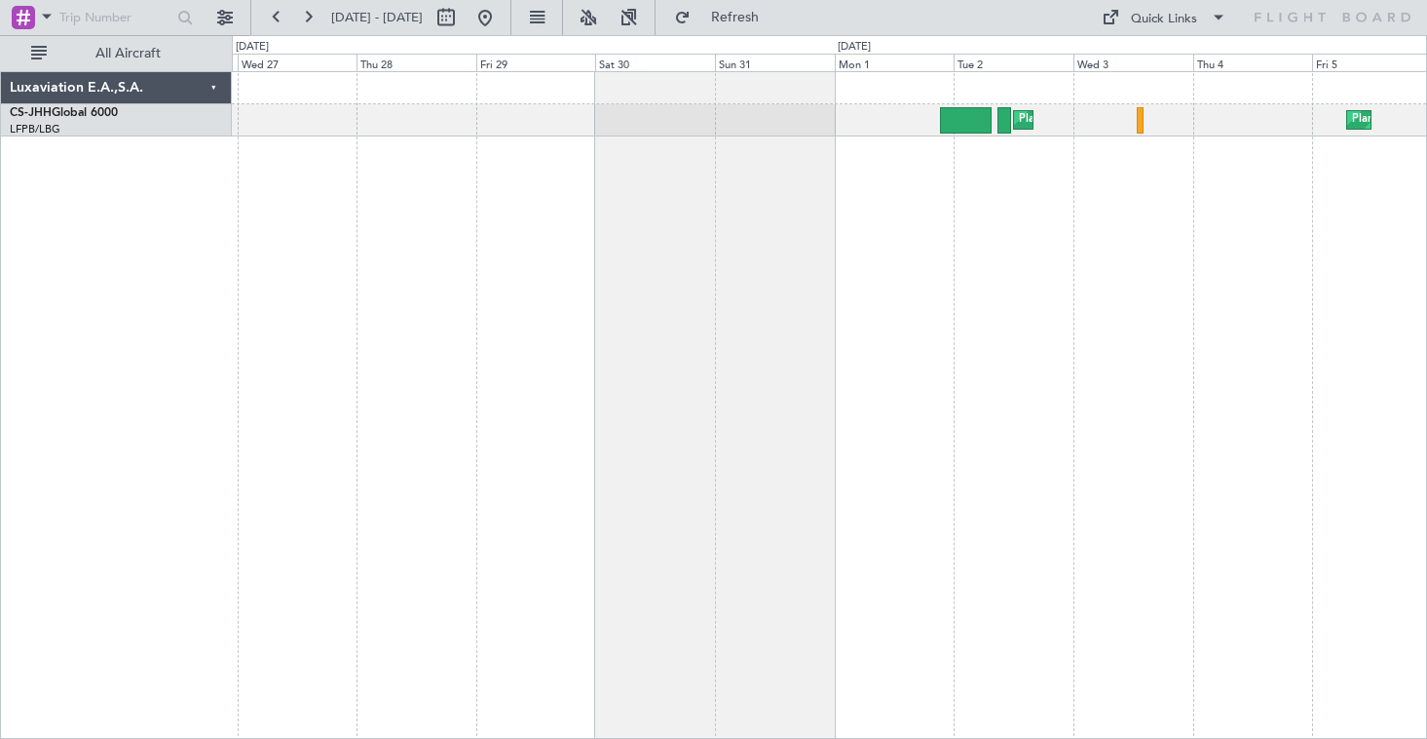
click at [348, 130] on div "Planned Maint [GEOGRAPHIC_DATA] ([GEOGRAPHIC_DATA]) Planned Maint [GEOGRAPHIC_D…" at bounding box center [829, 404] width 1195 height 667
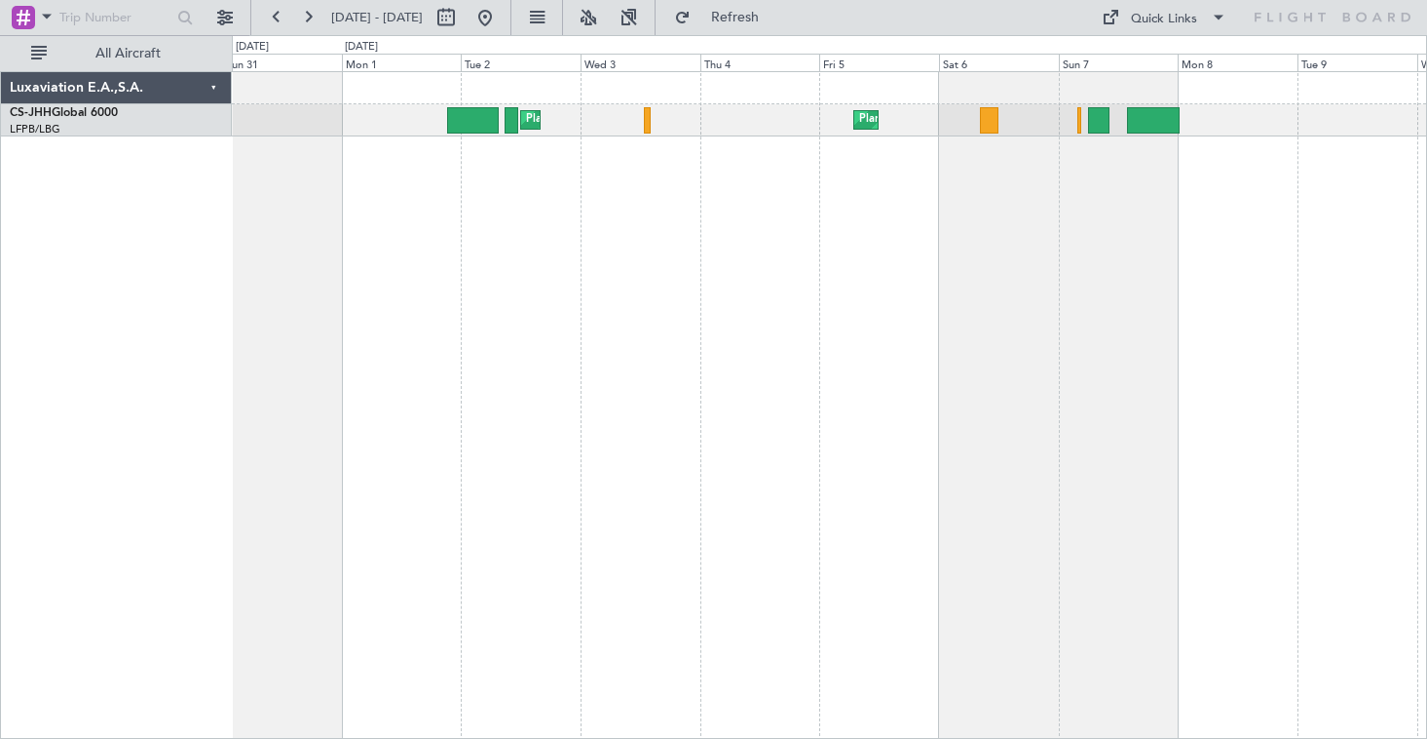
click at [553, 230] on div "Planned Maint [GEOGRAPHIC_DATA] ([GEOGRAPHIC_DATA]) Planned Maint [GEOGRAPHIC_D…" at bounding box center [829, 404] width 1195 height 667
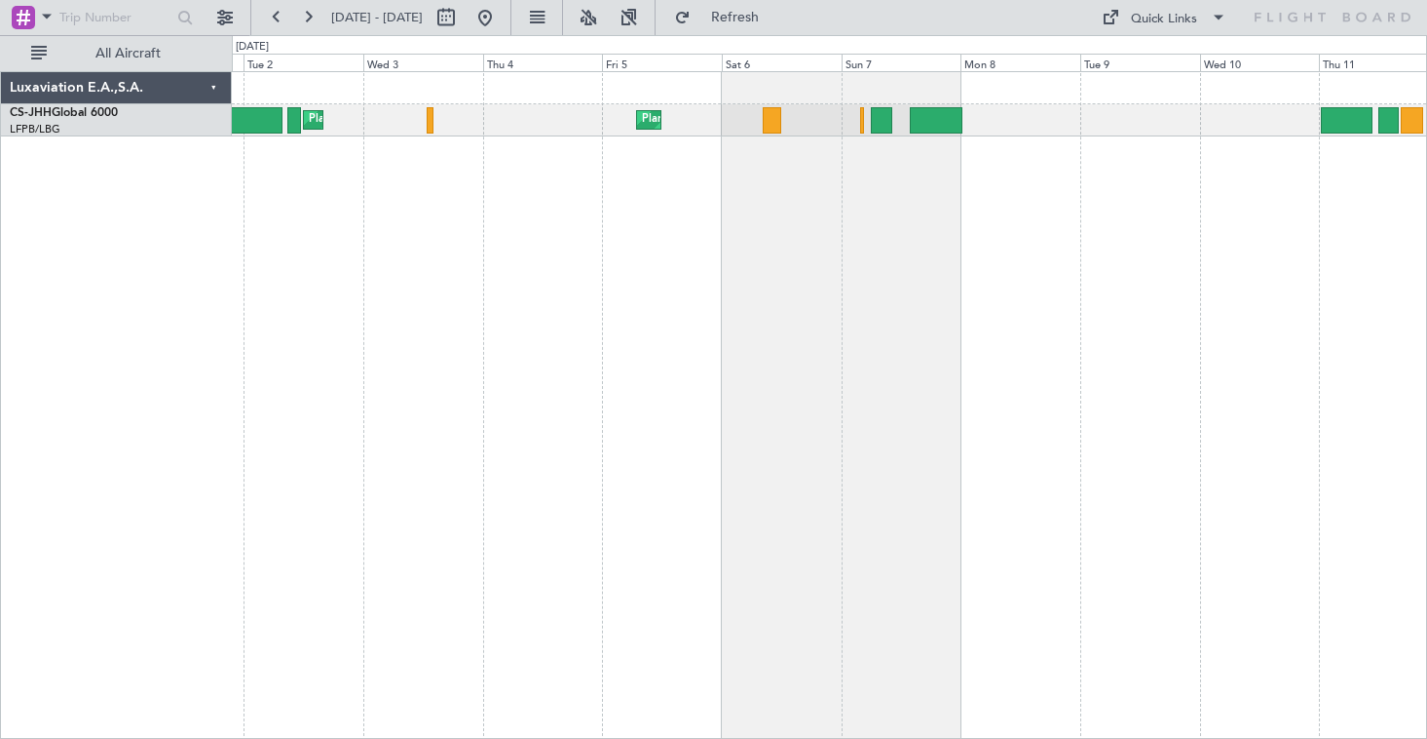
click at [798, 217] on div "Planned Maint [GEOGRAPHIC_DATA] ([GEOGRAPHIC_DATA]) Planned Maint [GEOGRAPHIC_D…" at bounding box center [829, 404] width 1195 height 667
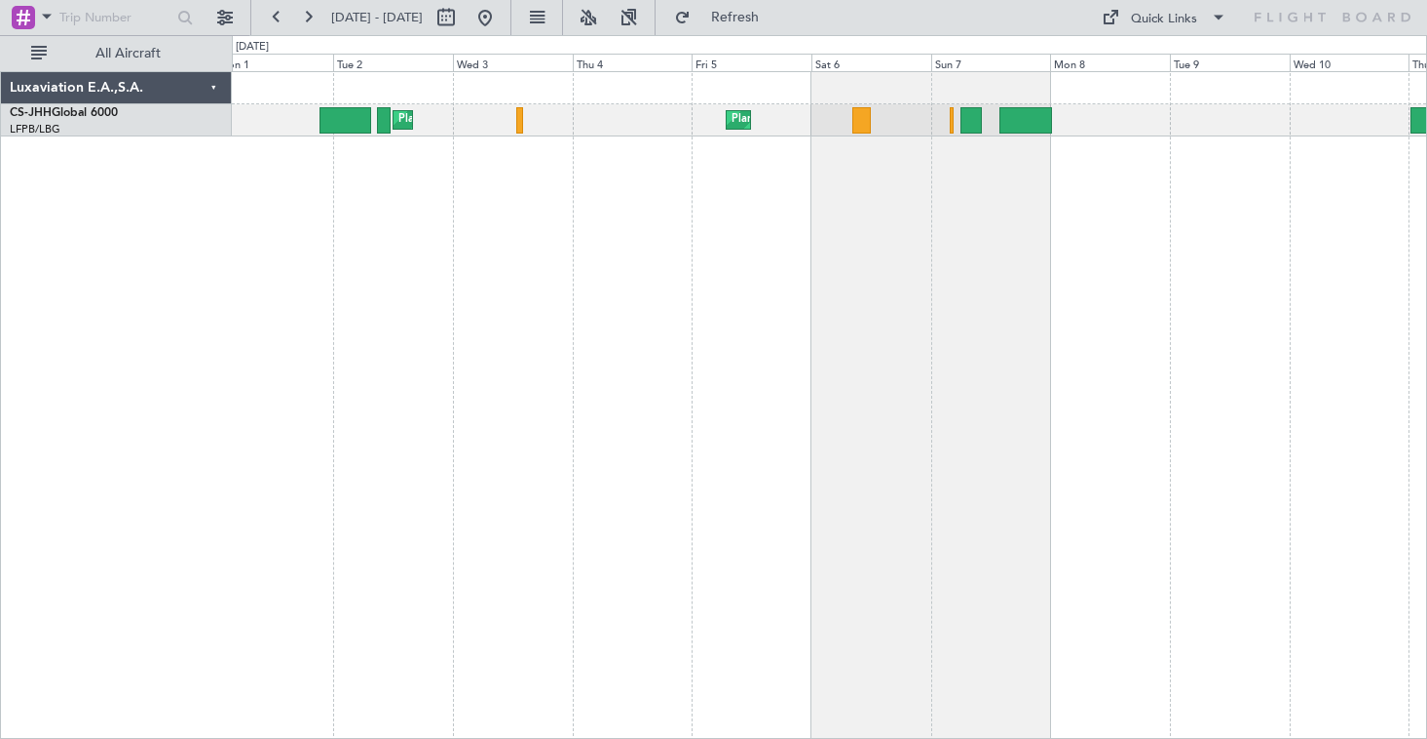
click at [638, 283] on div "Planned Maint [GEOGRAPHIC_DATA] ([GEOGRAPHIC_DATA]) Planned Maint [GEOGRAPHIC_D…" at bounding box center [829, 404] width 1195 height 667
